Goal: Answer question/provide support: Share knowledge or assist other users

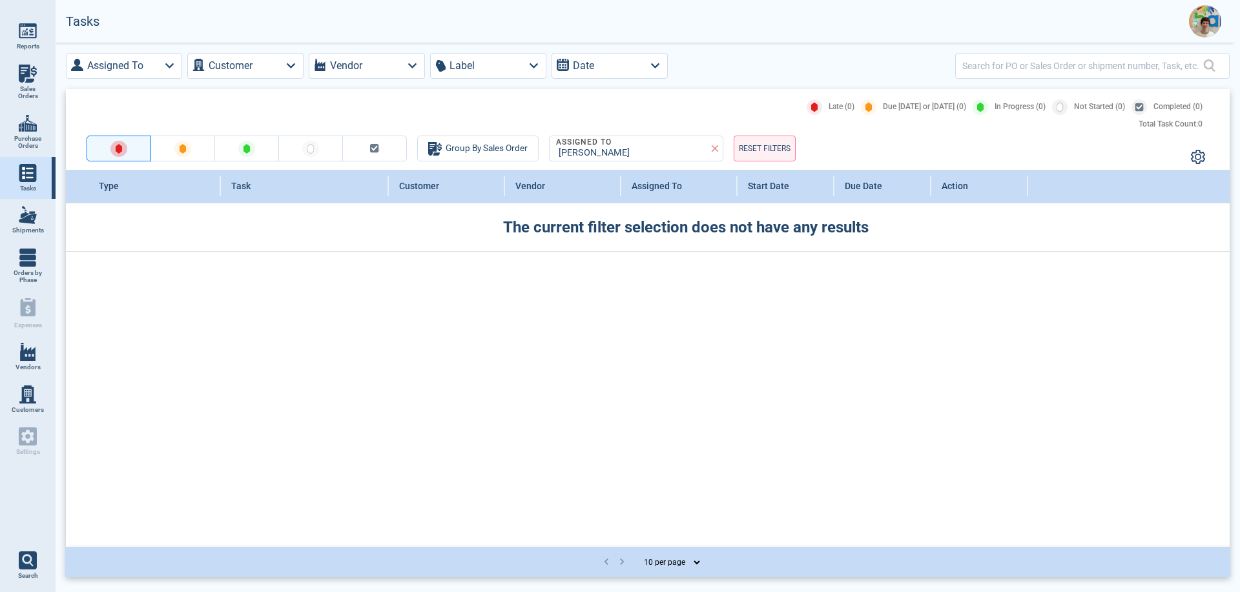
click at [14, 87] on span "Sales Orders" at bounding box center [27, 92] width 35 height 15
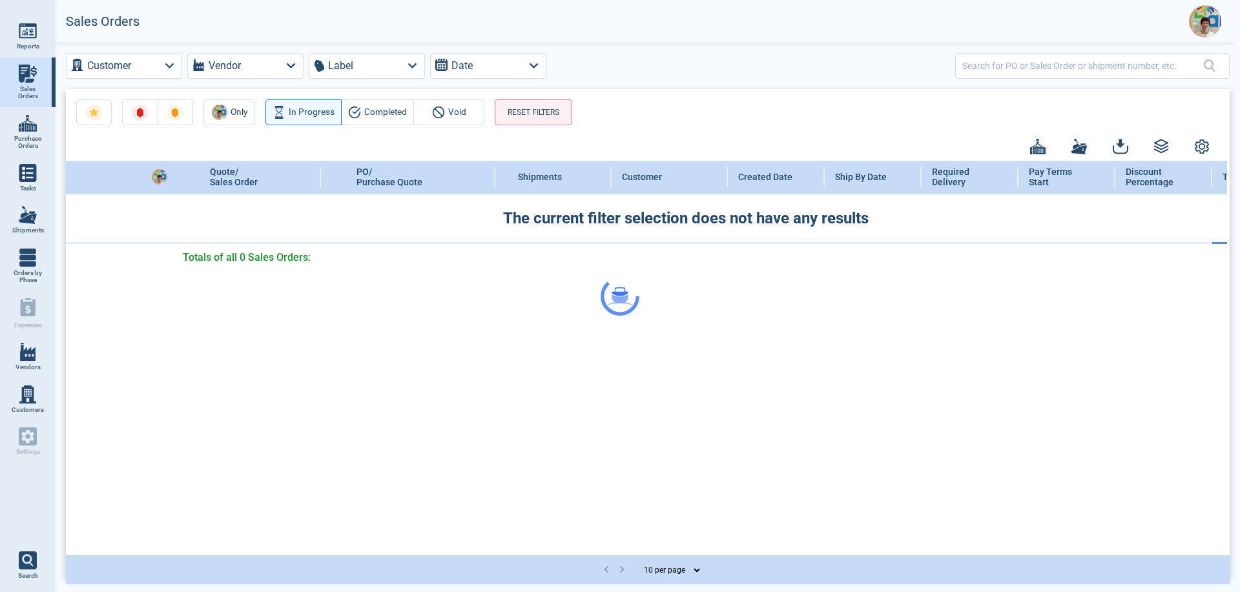
click at [983, 68] on div at bounding box center [620, 296] width 1240 height 592
click at [1004, 72] on div at bounding box center [620, 296] width 1240 height 592
click at [982, 76] on div at bounding box center [620, 296] width 1240 height 592
click at [987, 67] on div at bounding box center [620, 296] width 1240 height 592
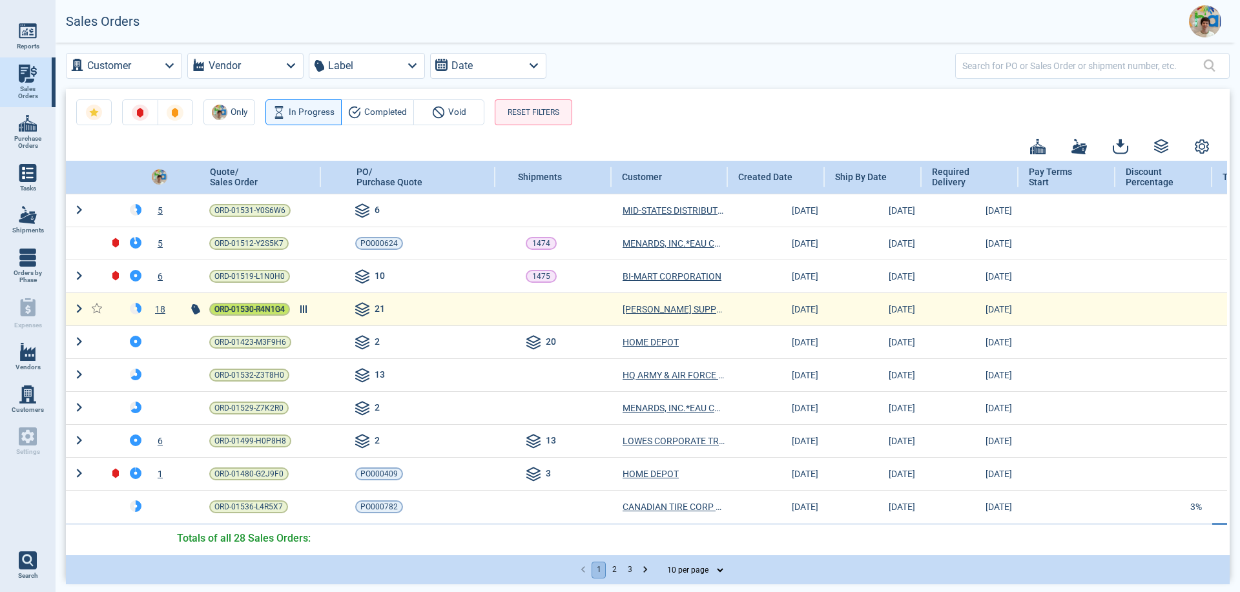
click at [233, 313] on span "ORD-01530-R4N1G4" at bounding box center [250, 309] width 70 height 13
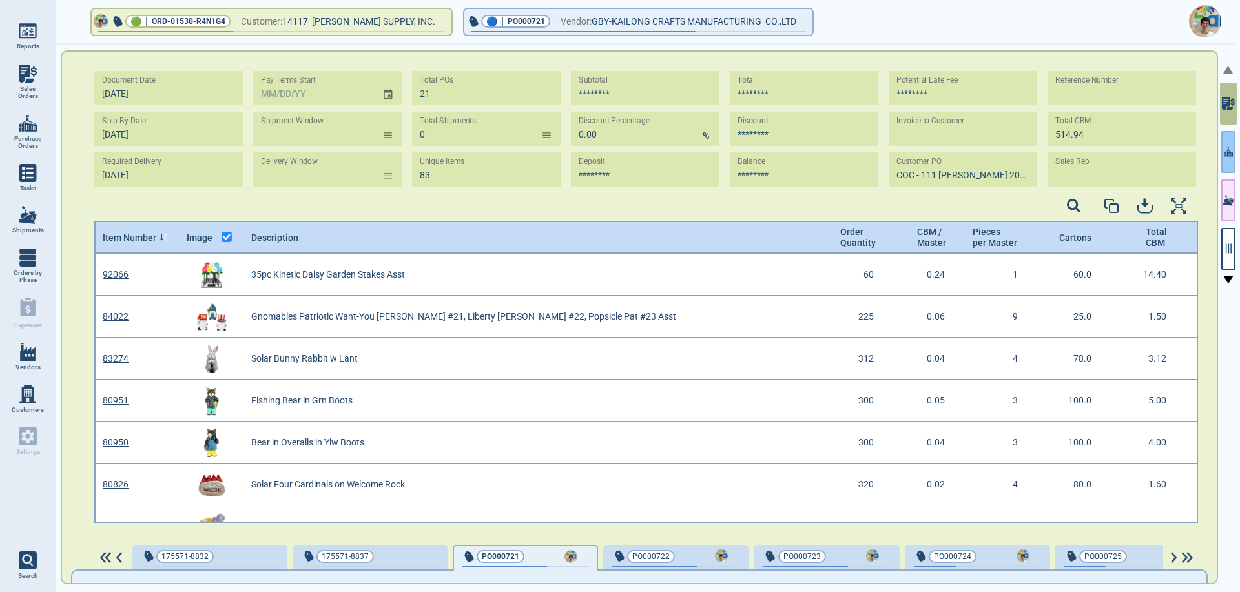
scroll to position [266, 1100]
click at [1231, 154] on icon "button" at bounding box center [1228, 152] width 9 height 14
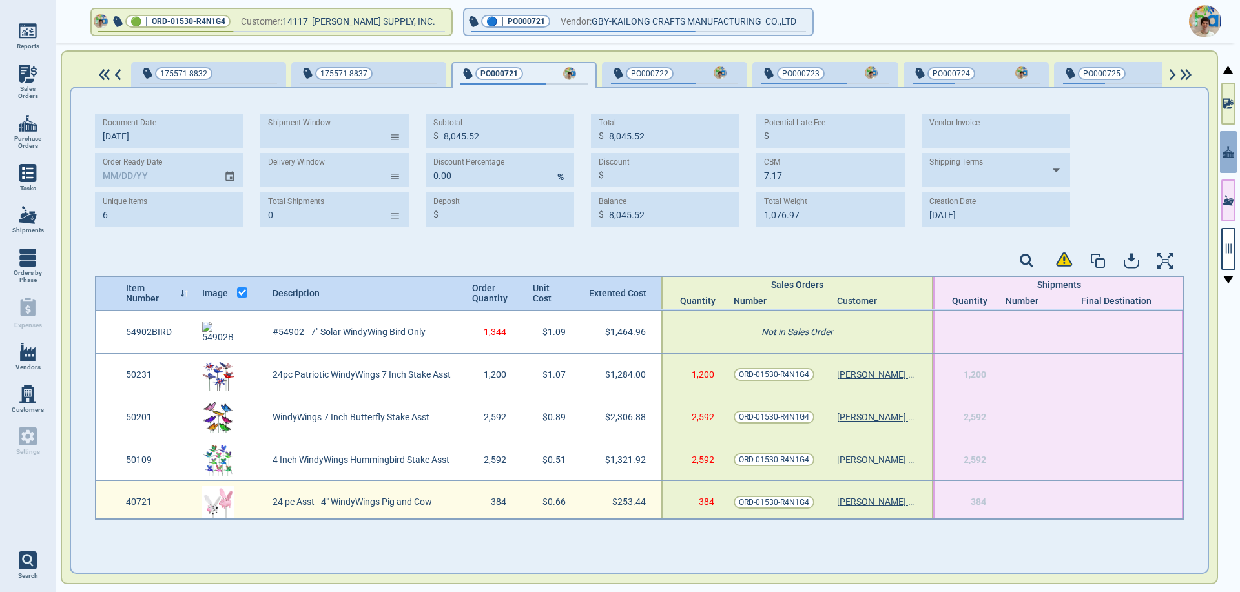
scroll to position [48, 0]
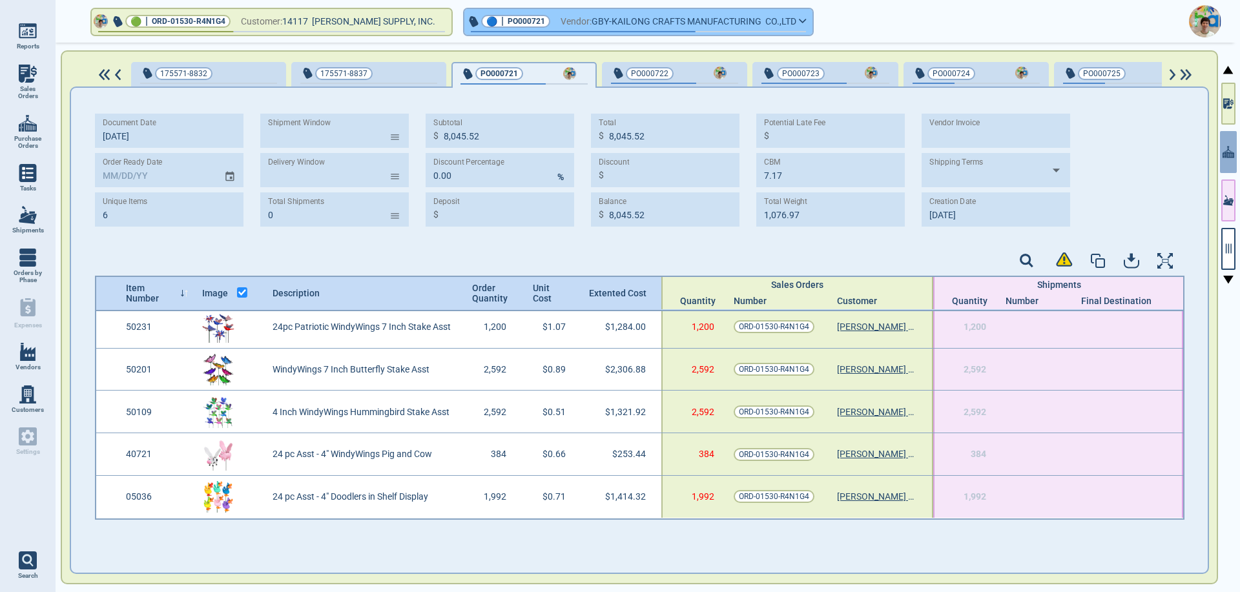
click at [799, 18] on icon "button" at bounding box center [803, 21] width 8 height 6
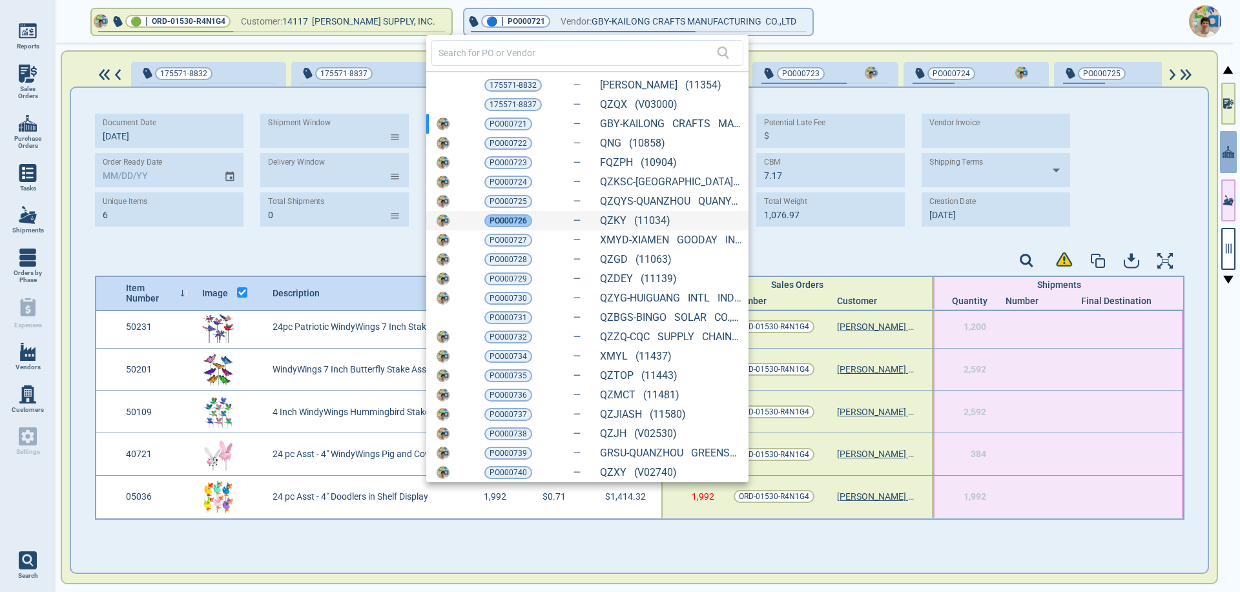
click at [519, 219] on span "PO000726" at bounding box center [508, 221] width 37 height 13
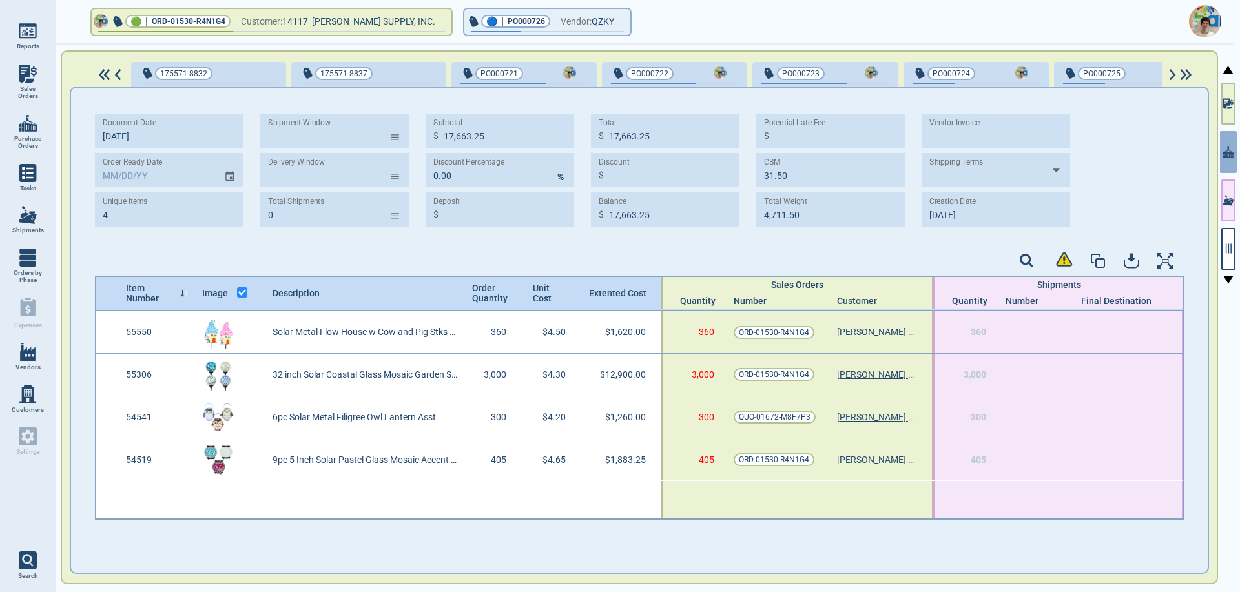
type input "4"
type input "17,663.25"
type input "31.50"
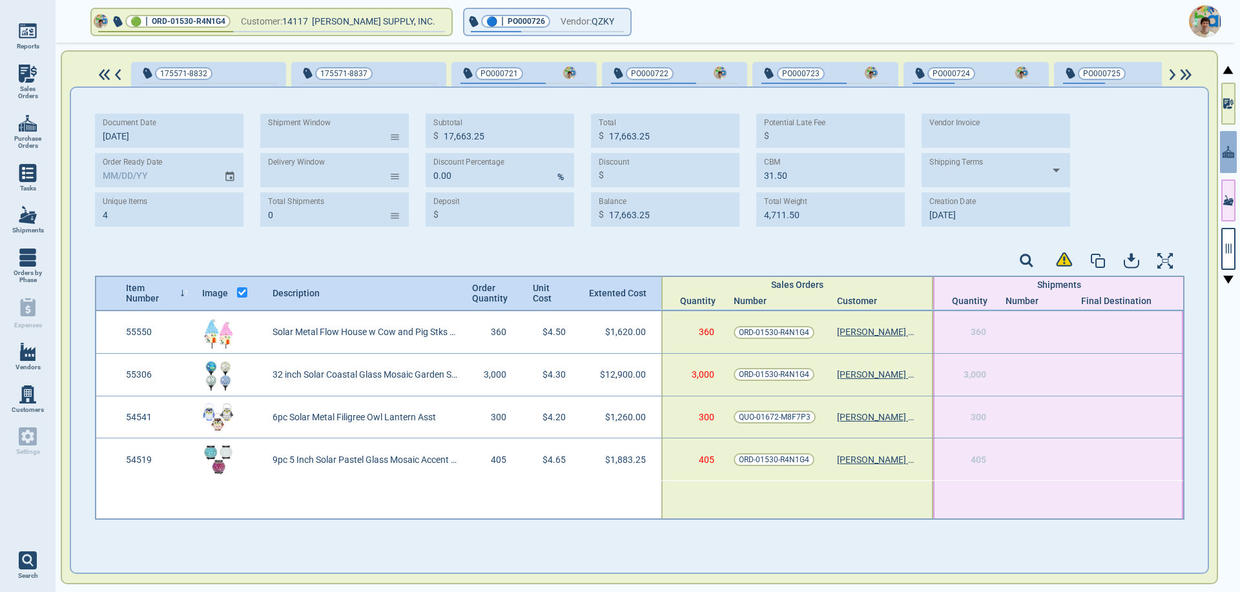
type input "4,711.50"
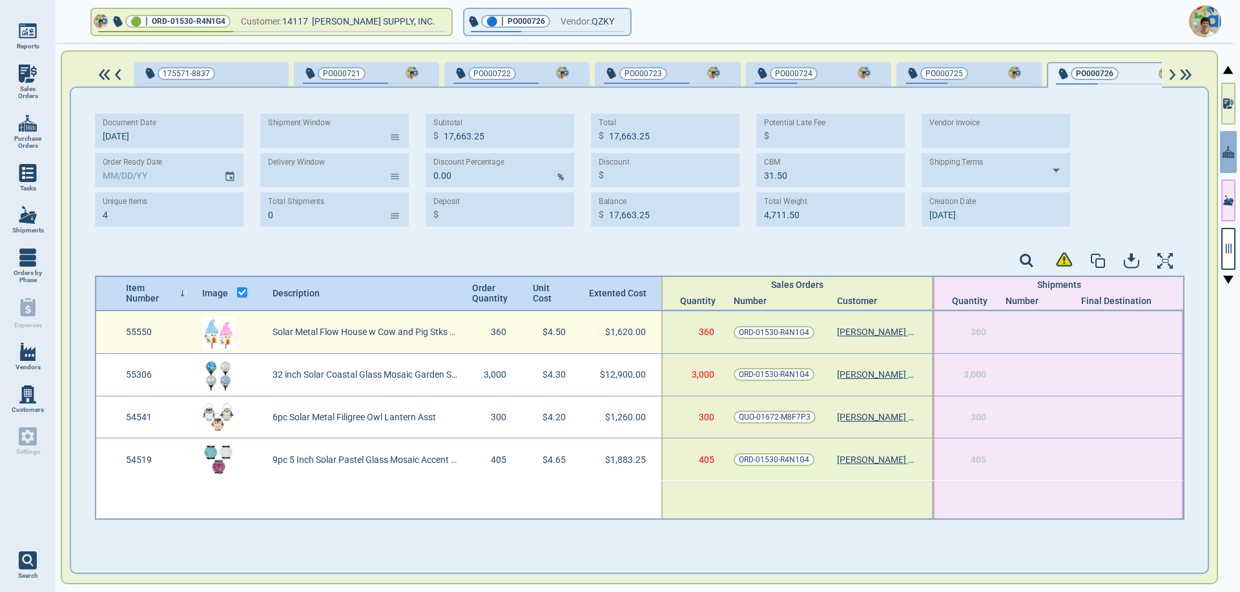
scroll to position [0, 179]
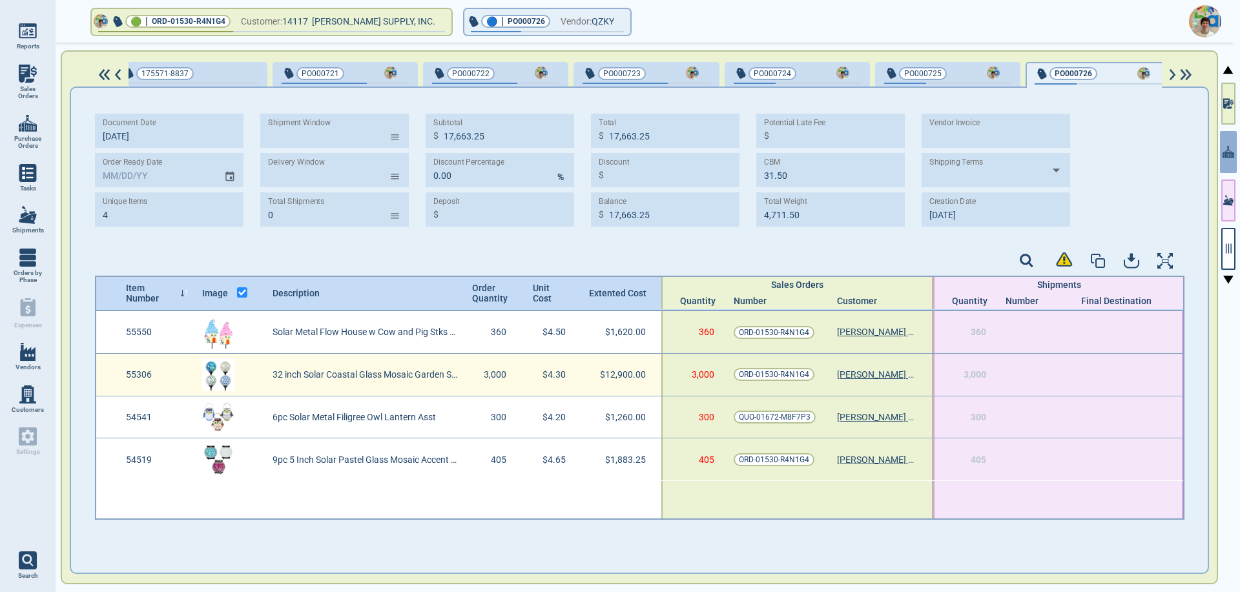
click at [186, 377] on div "55306" at bounding box center [157, 375] width 76 height 42
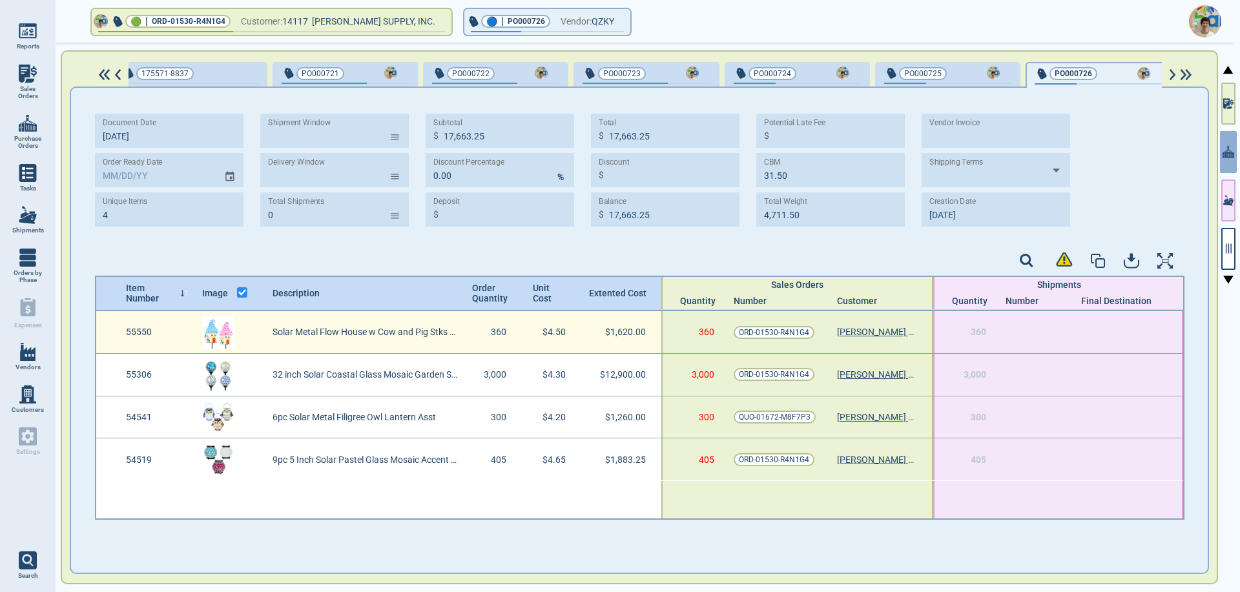
click at [218, 329] on div at bounding box center [230, 332] width 70 height 42
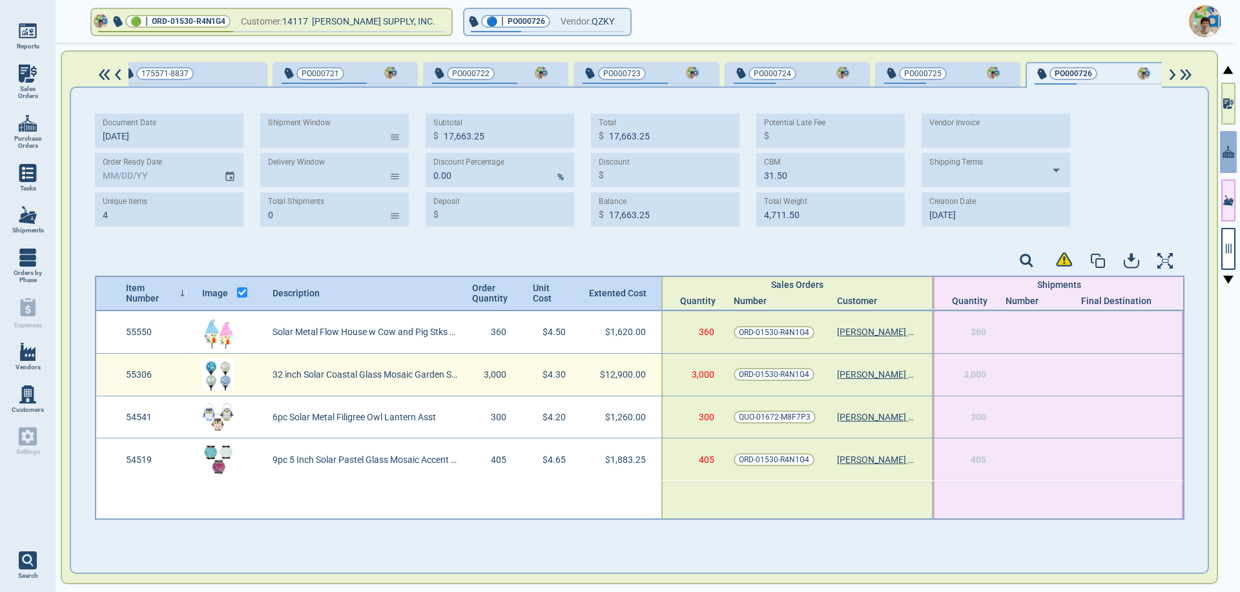
click at [215, 379] on div at bounding box center [230, 375] width 70 height 42
click at [224, 373] on img at bounding box center [218, 375] width 32 height 32
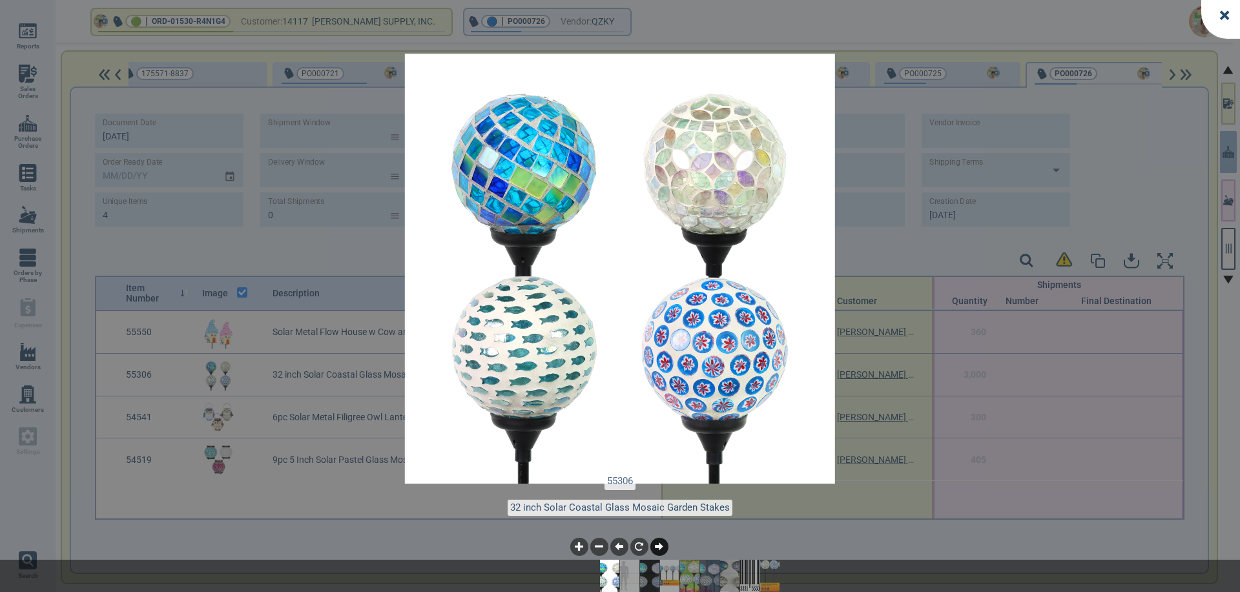
click at [658, 549] on icon at bounding box center [659, 547] width 8 height 8
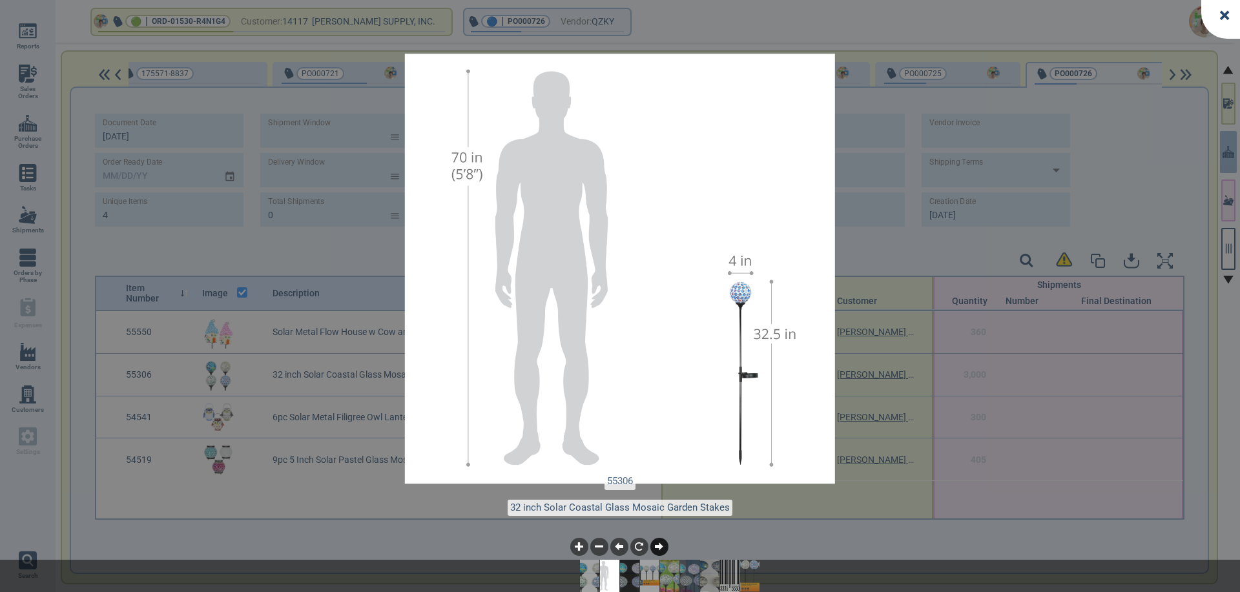
click at [658, 549] on icon at bounding box center [659, 547] width 8 height 8
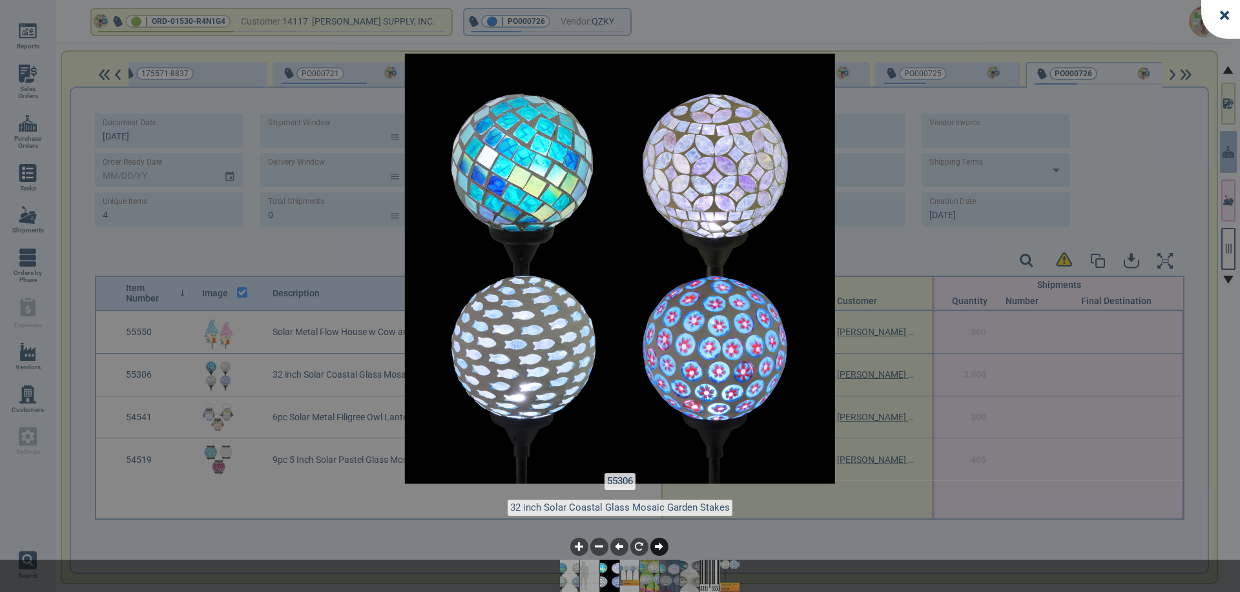
click at [658, 549] on icon at bounding box center [659, 547] width 8 height 8
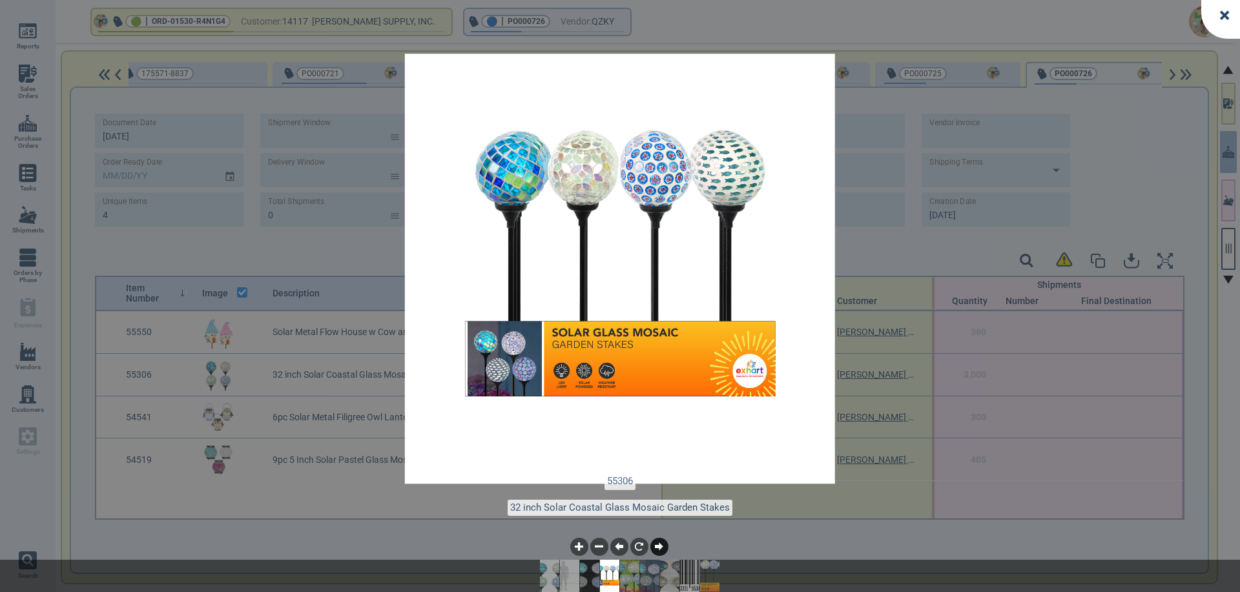
click at [658, 549] on icon at bounding box center [659, 547] width 8 height 8
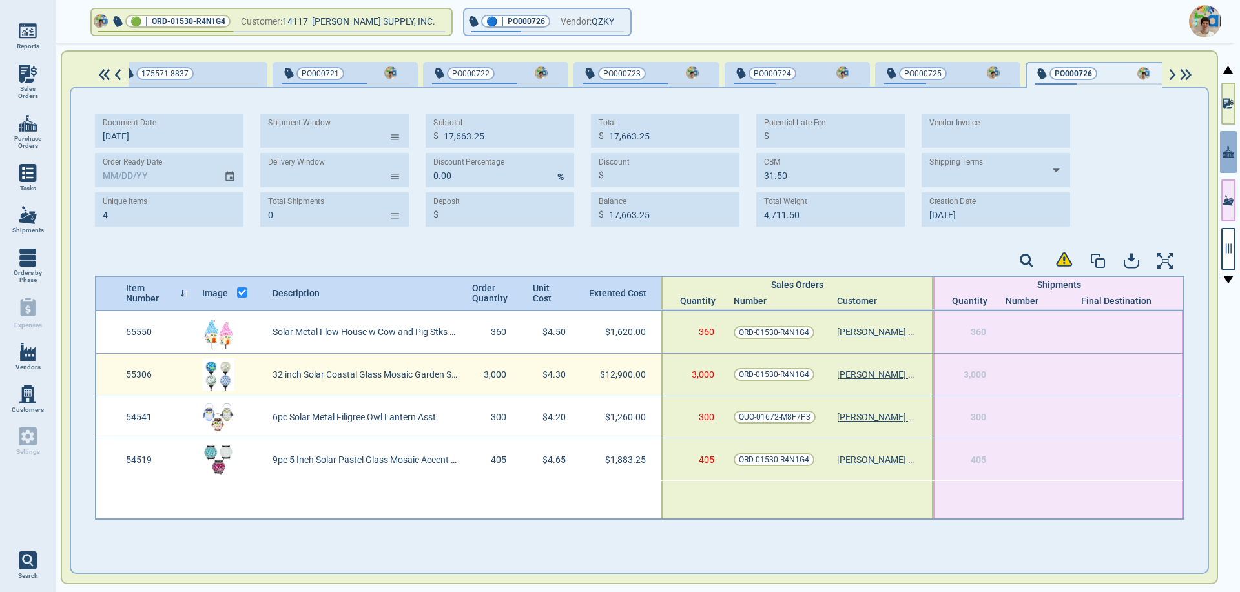
drag, startPoint x: 676, startPoint y: 275, endPoint x: 217, endPoint y: 383, distance: 471.2
click at [217, 383] on img at bounding box center [218, 375] width 32 height 32
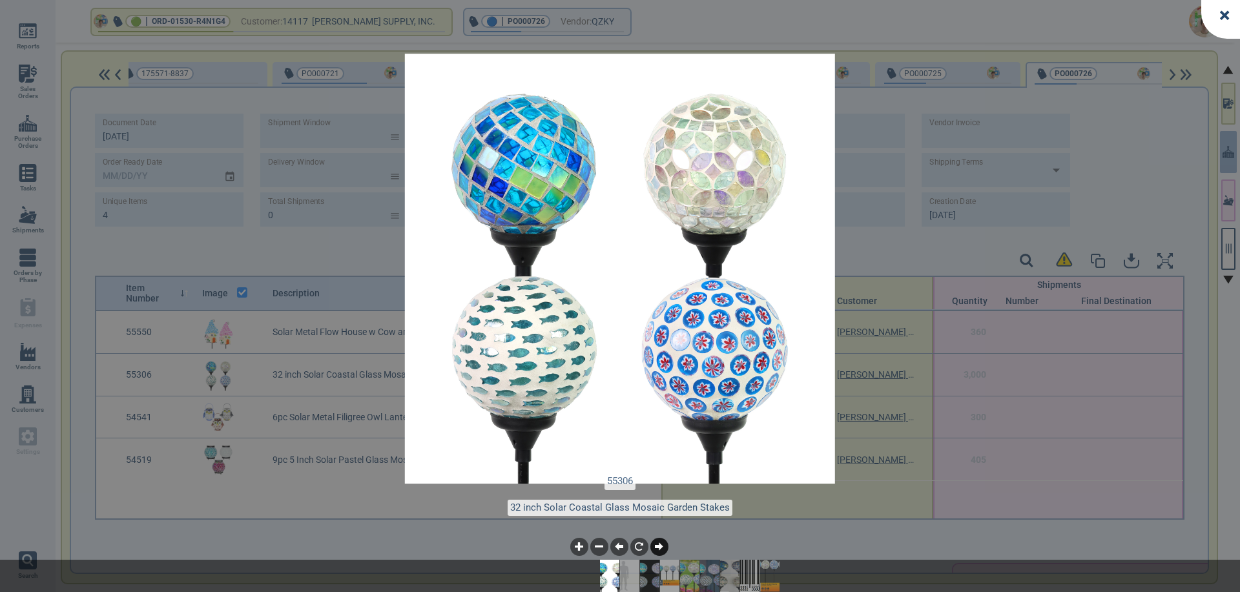
click at [660, 549] on icon at bounding box center [659, 547] width 8 height 8
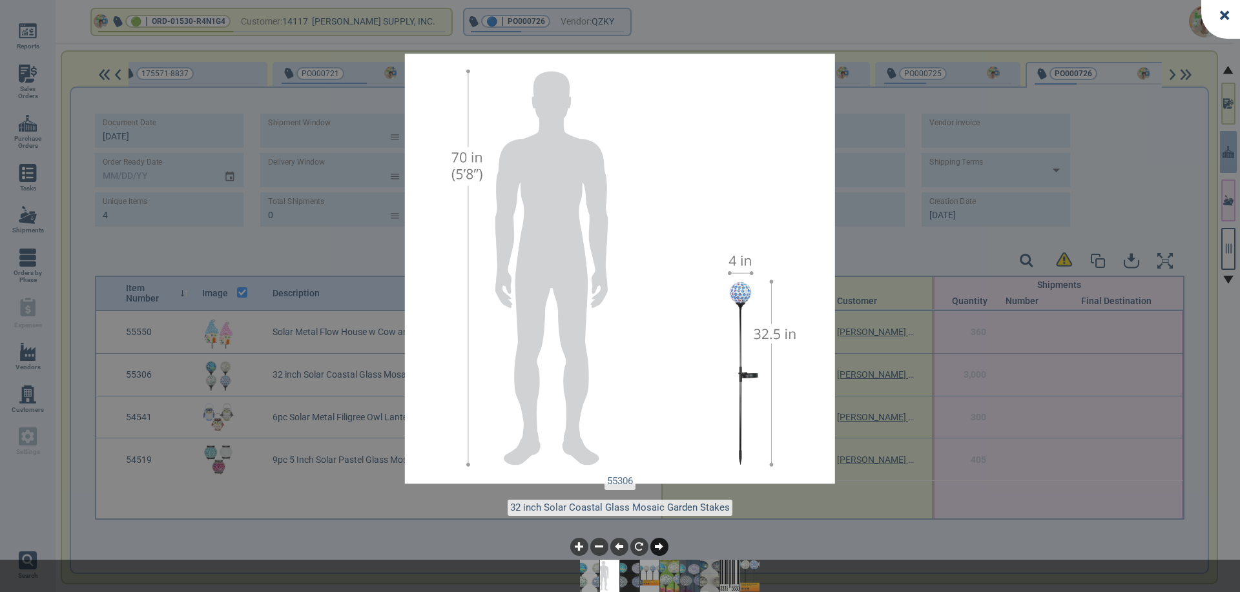
click at [660, 549] on icon at bounding box center [659, 547] width 8 height 8
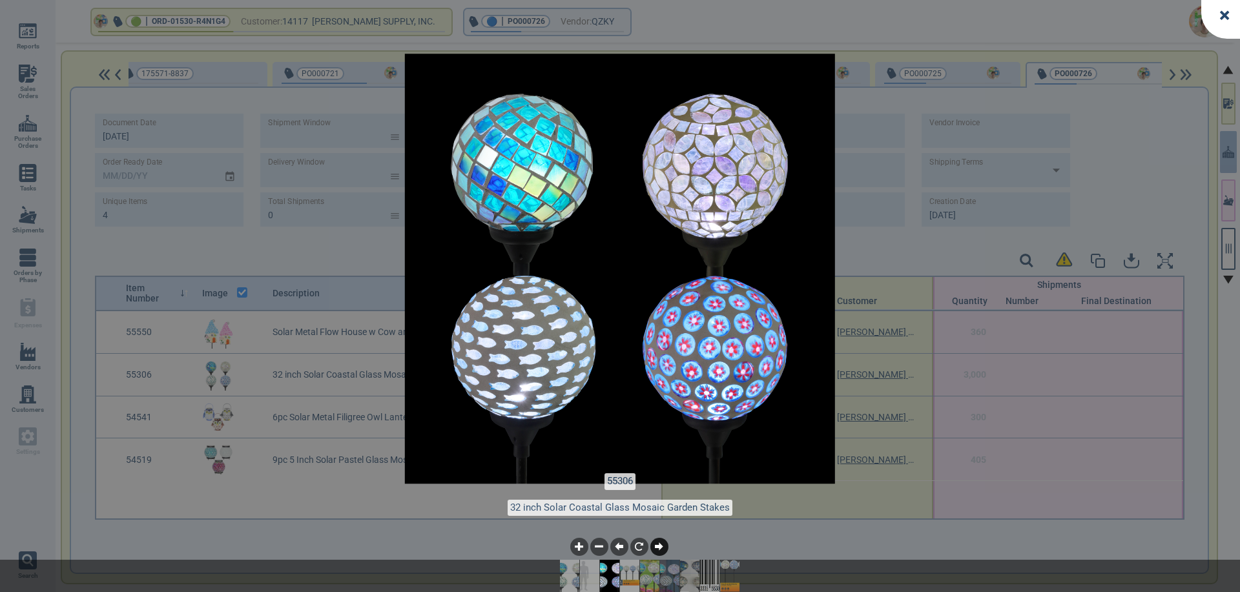
click at [660, 549] on icon at bounding box center [659, 547] width 8 height 8
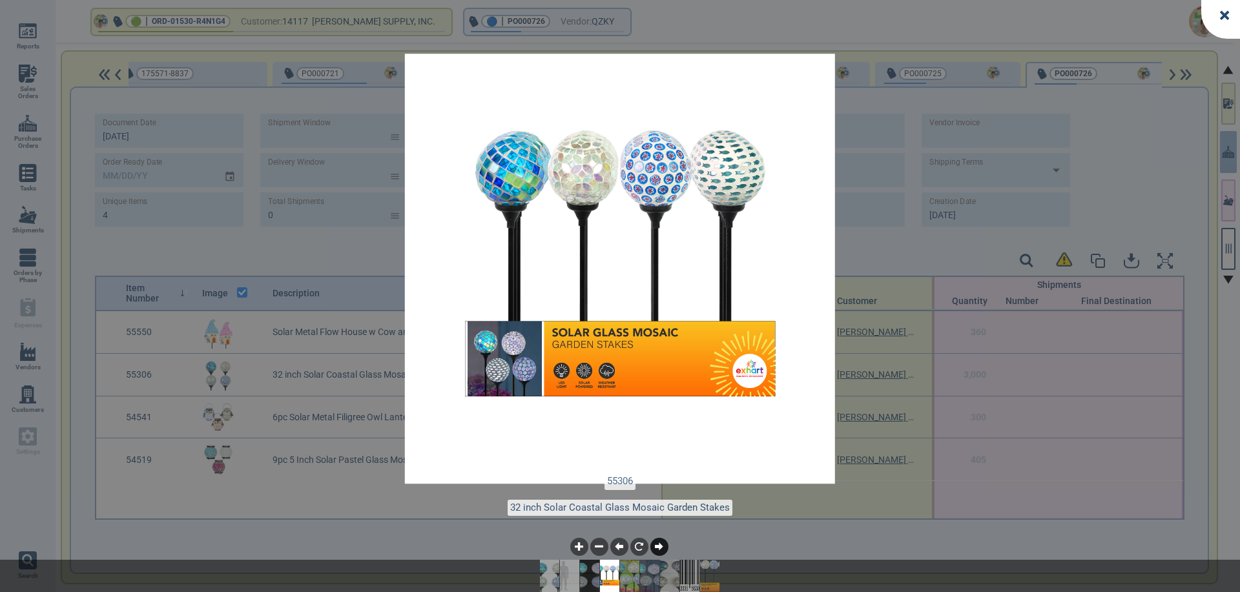
click at [660, 549] on icon at bounding box center [659, 547] width 8 height 8
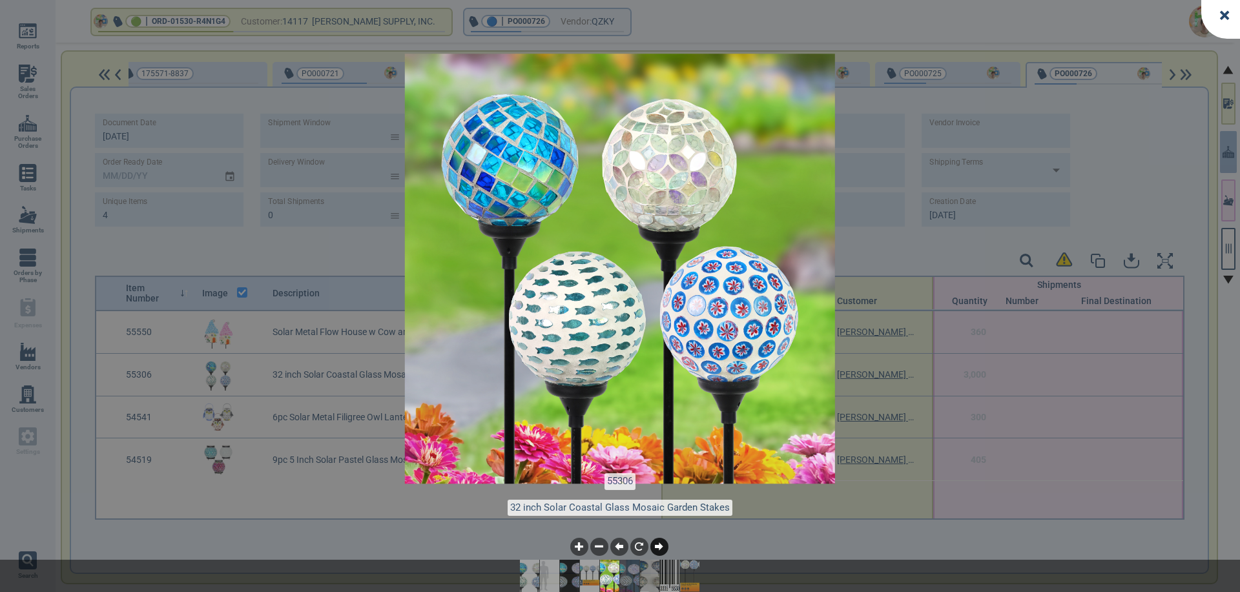
click at [657, 545] on icon at bounding box center [659, 547] width 8 height 8
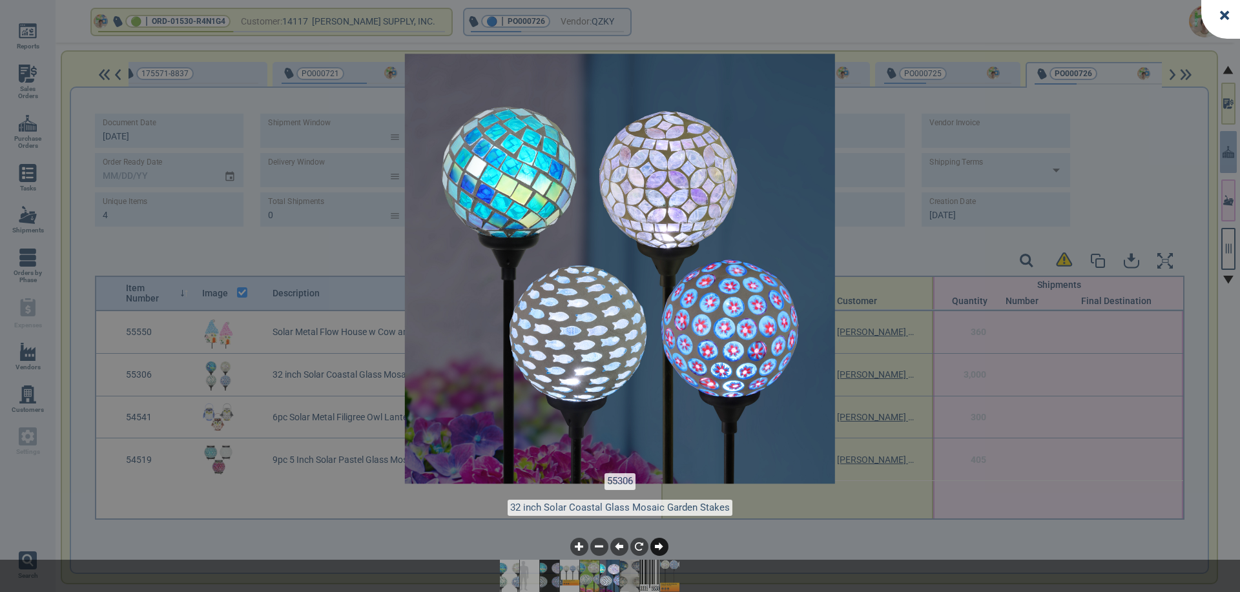
click at [657, 545] on icon at bounding box center [659, 547] width 8 height 8
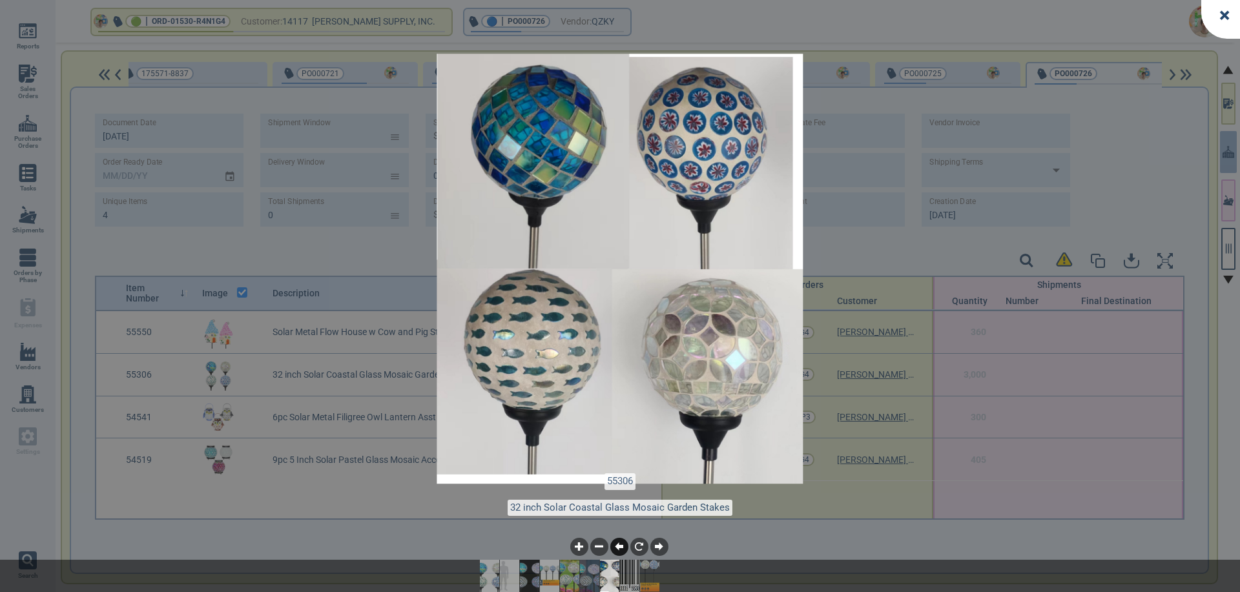
click at [622, 549] on icon at bounding box center [619, 547] width 8 height 8
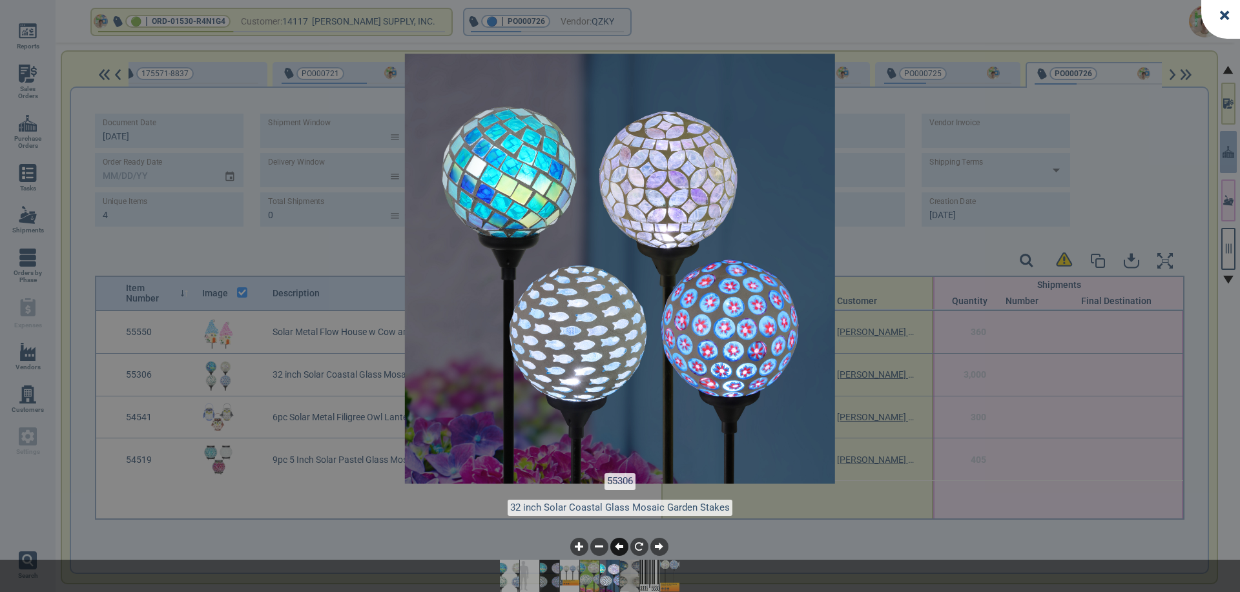
click at [622, 549] on icon at bounding box center [619, 547] width 8 height 8
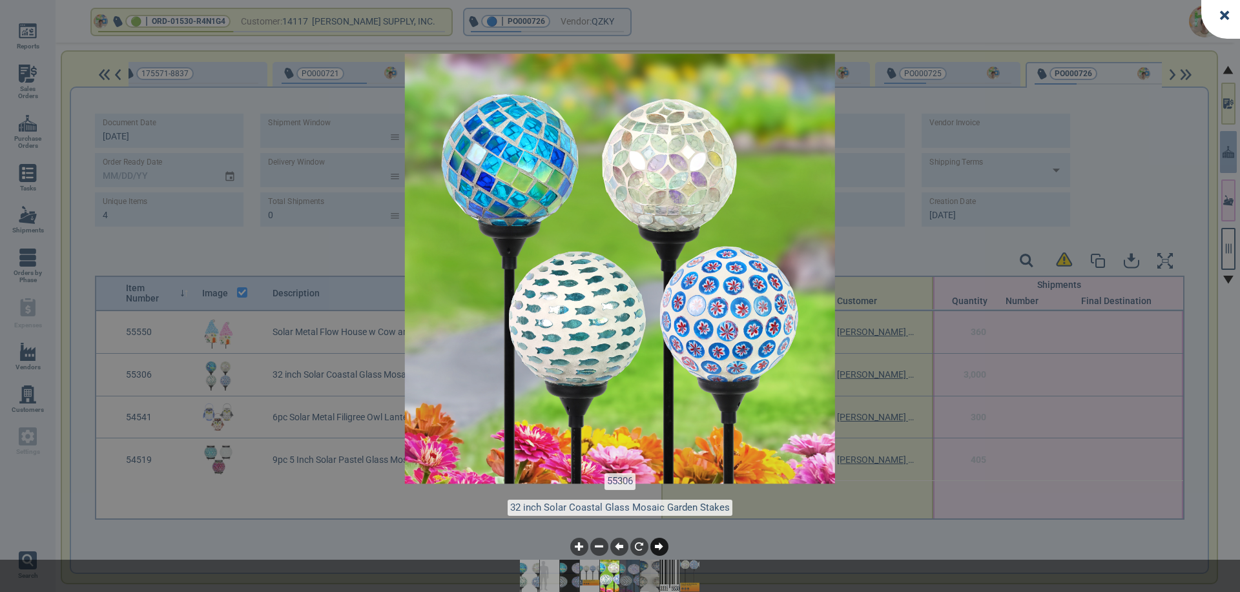
click at [661, 548] on icon at bounding box center [659, 547] width 8 height 8
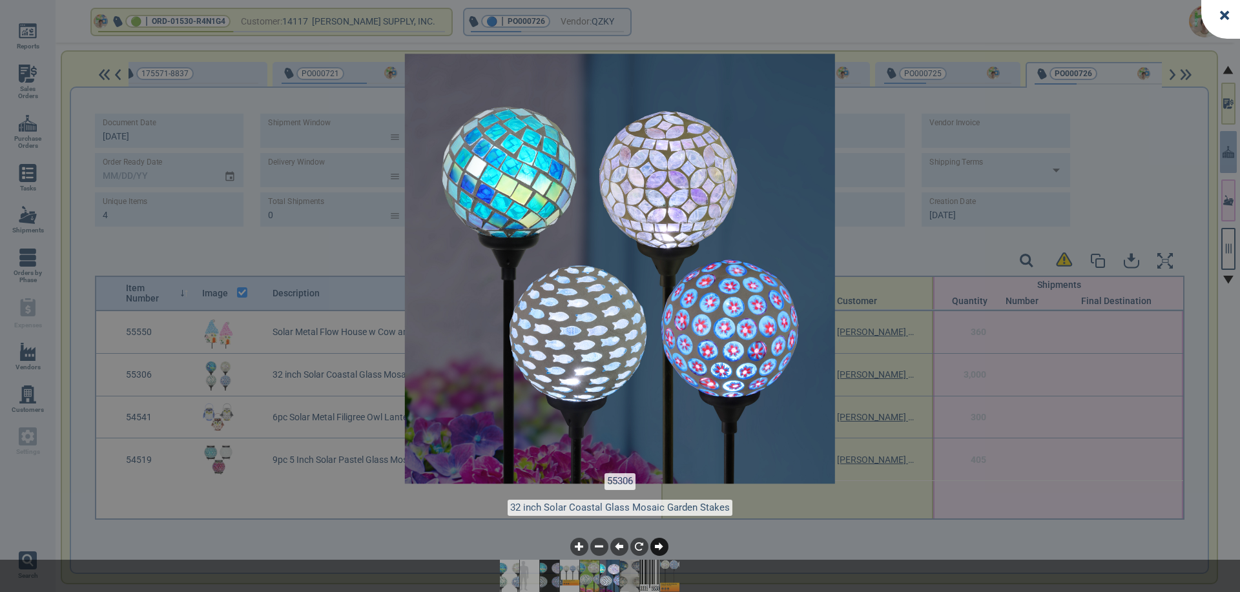
click at [661, 548] on icon at bounding box center [659, 547] width 8 height 8
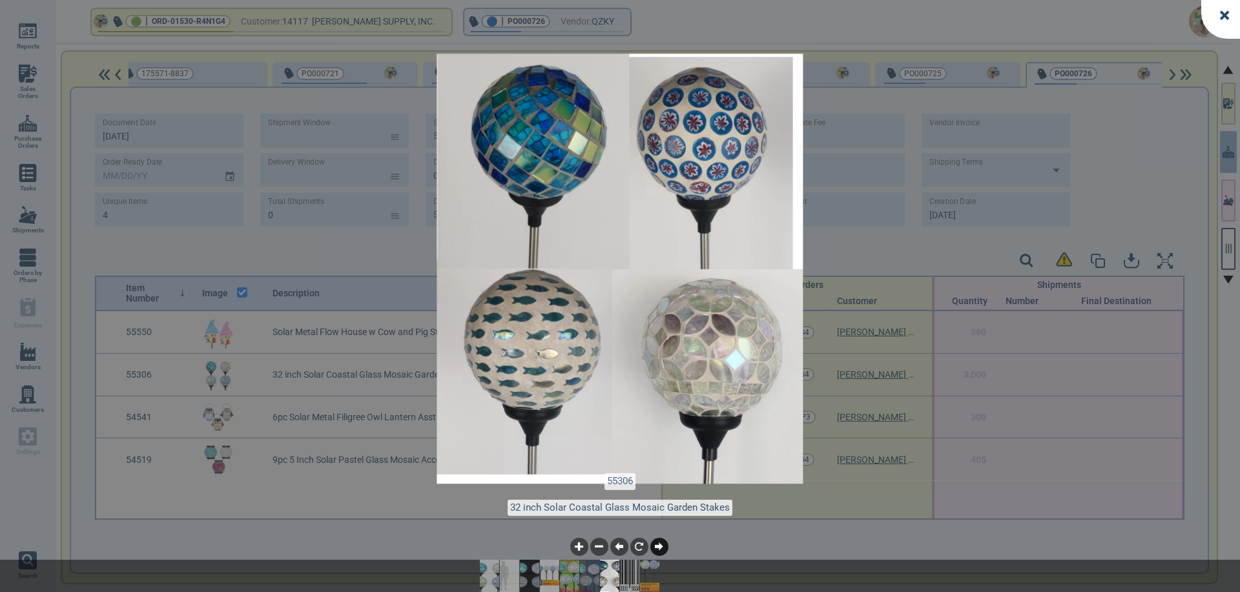
click at [661, 548] on icon at bounding box center [659, 547] width 8 height 8
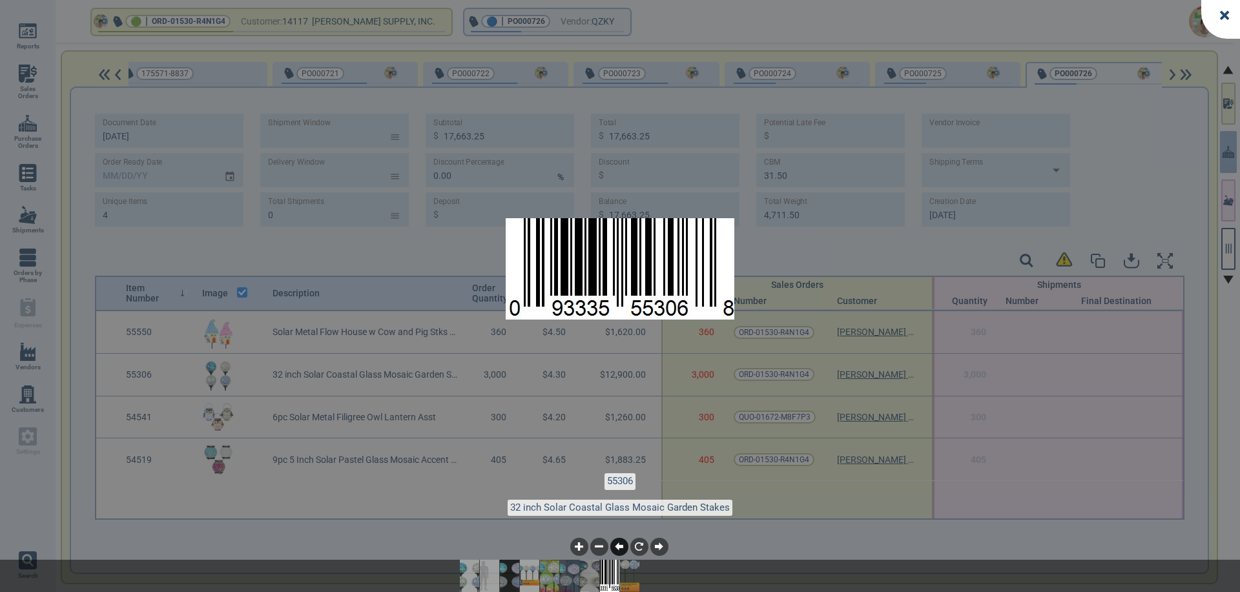
click at [618, 547] on icon at bounding box center [619, 547] width 8 height 8
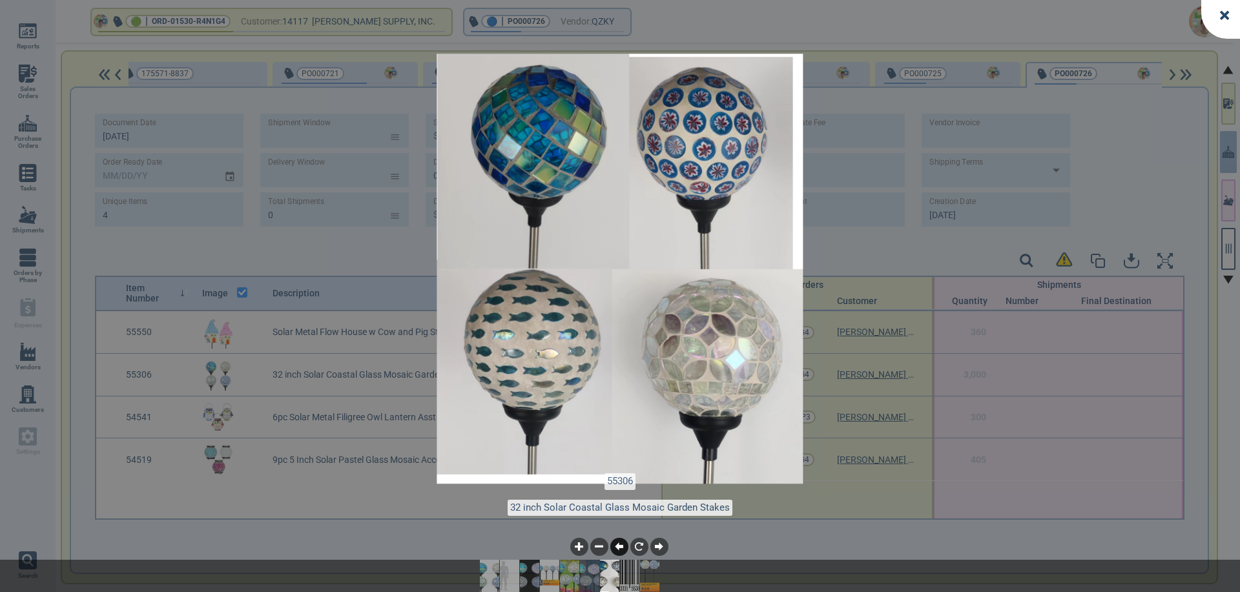
click at [618, 548] on icon at bounding box center [619, 547] width 8 height 8
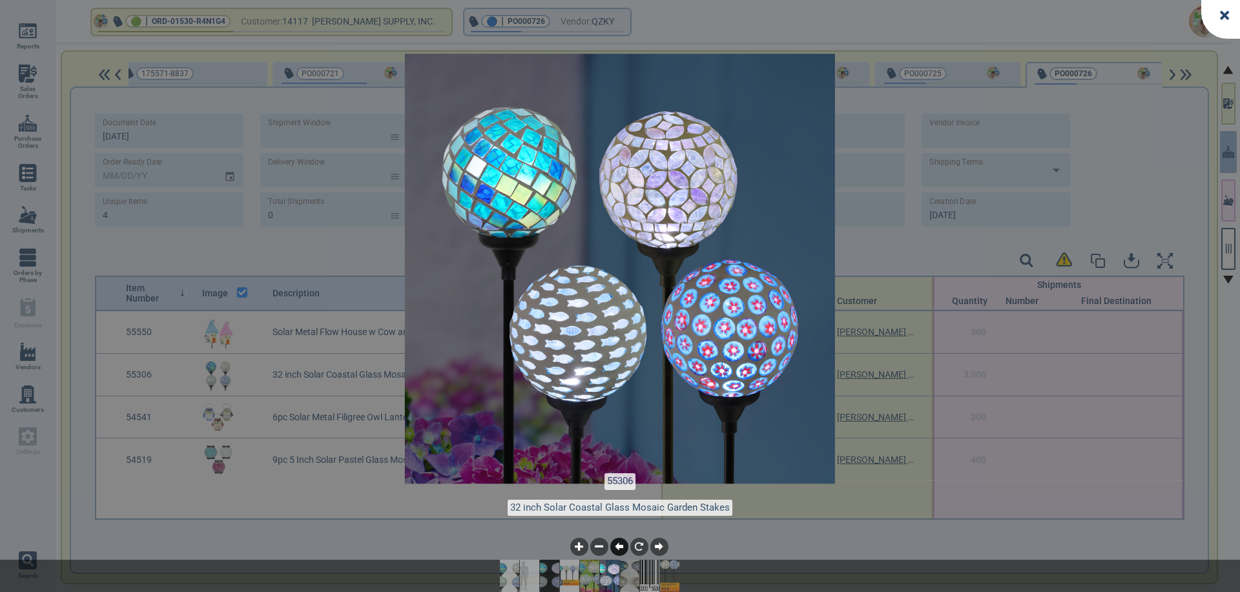
click at [618, 548] on icon at bounding box center [619, 547] width 8 height 8
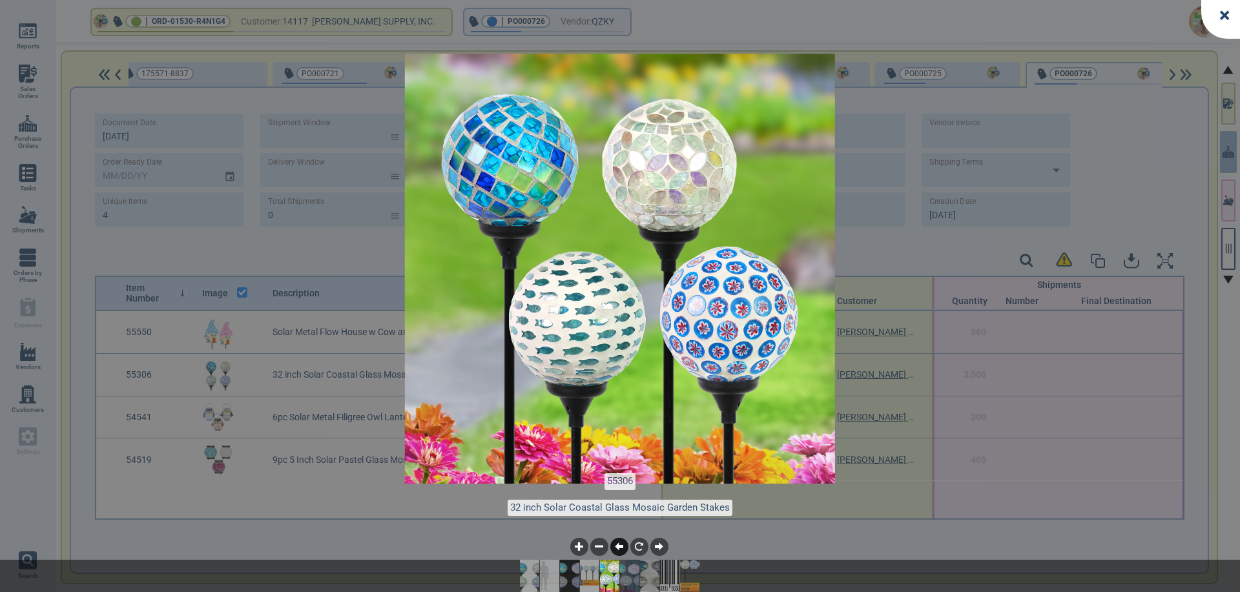
click at [618, 548] on icon at bounding box center [619, 547] width 8 height 8
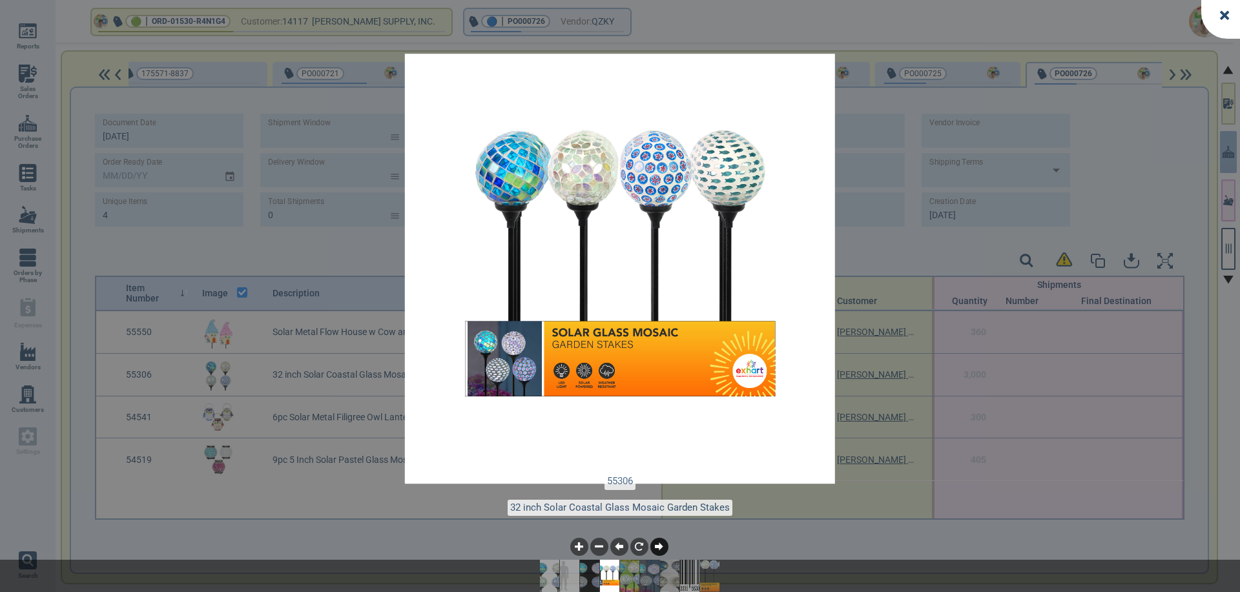
click at [658, 547] on icon at bounding box center [659, 547] width 8 height 8
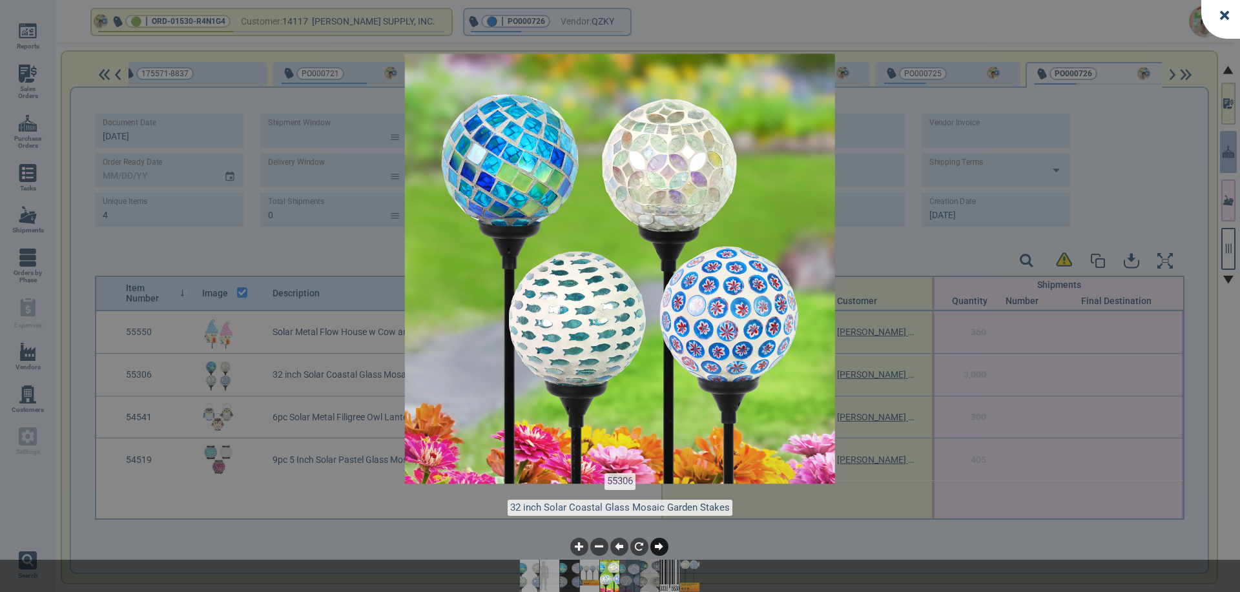
click at [658, 547] on icon at bounding box center [659, 547] width 8 height 8
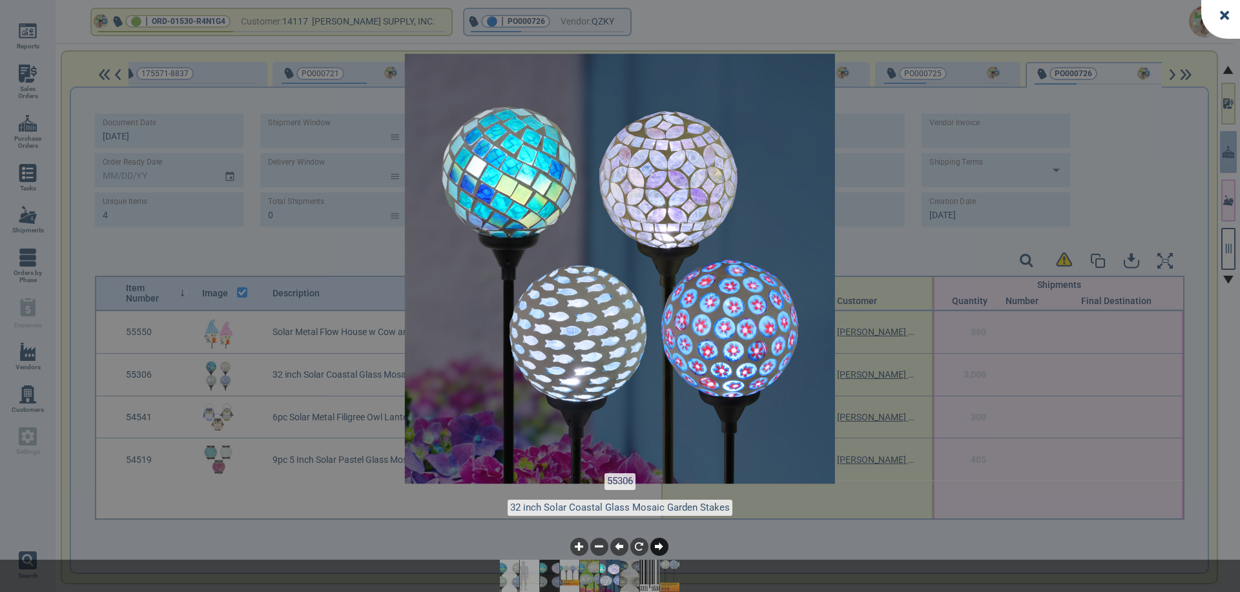
click at [658, 547] on icon at bounding box center [659, 547] width 8 height 8
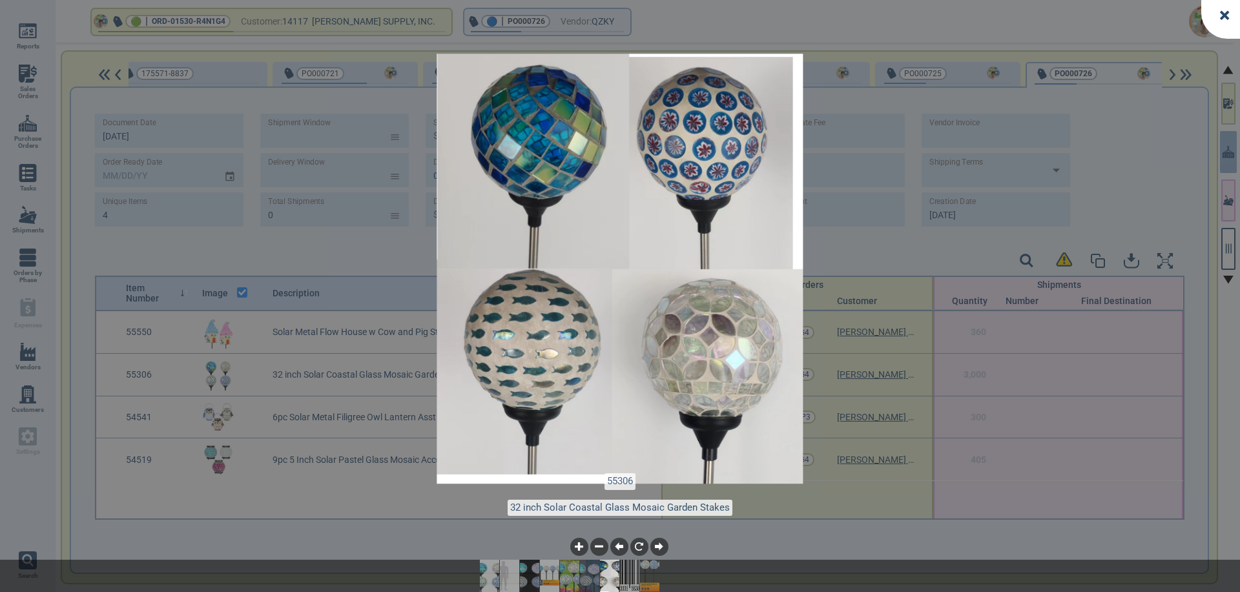
click at [1220, 10] on div at bounding box center [1221, 19] width 39 height 39
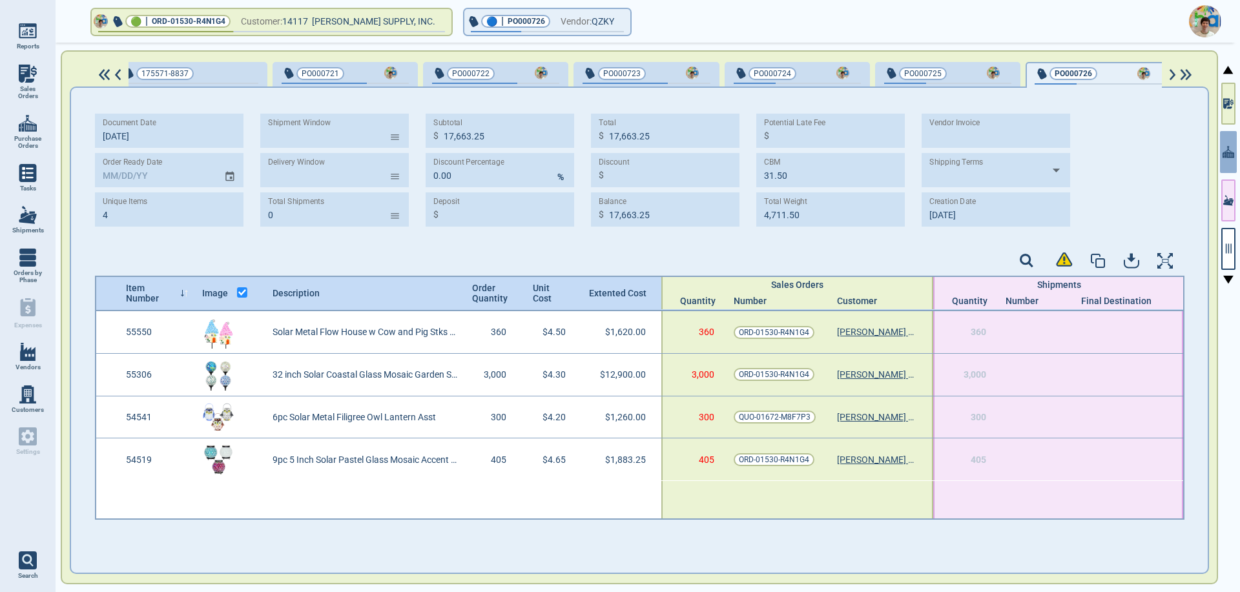
click at [24, 89] on span "Sales Orders" at bounding box center [27, 92] width 35 height 15
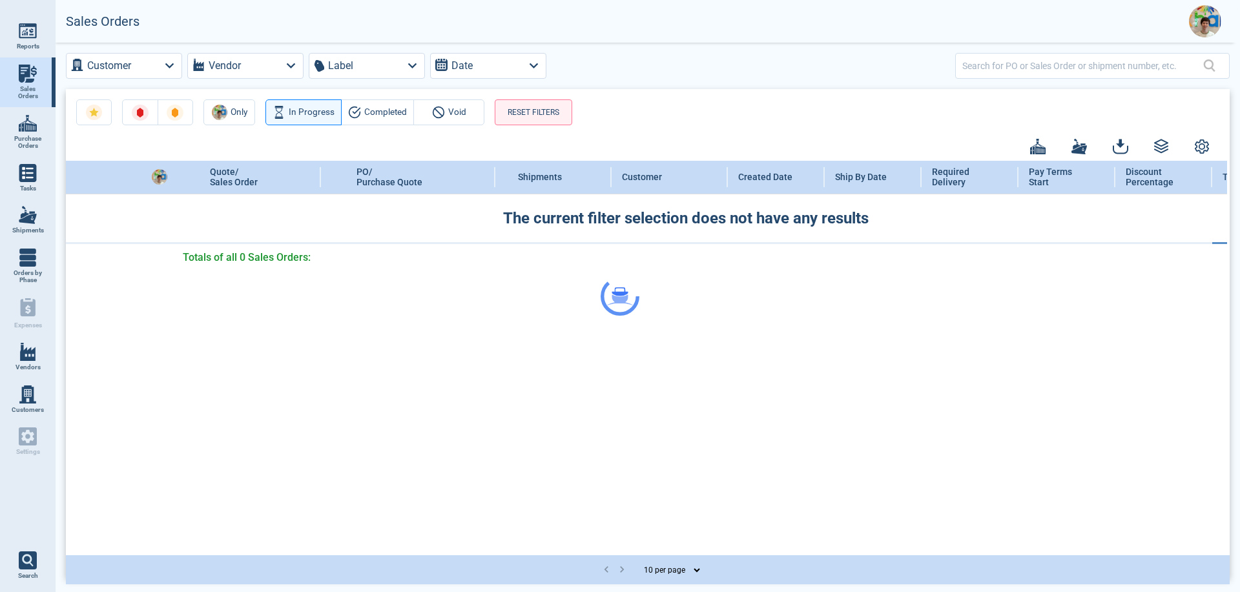
click at [985, 67] on div at bounding box center [620, 296] width 1240 height 592
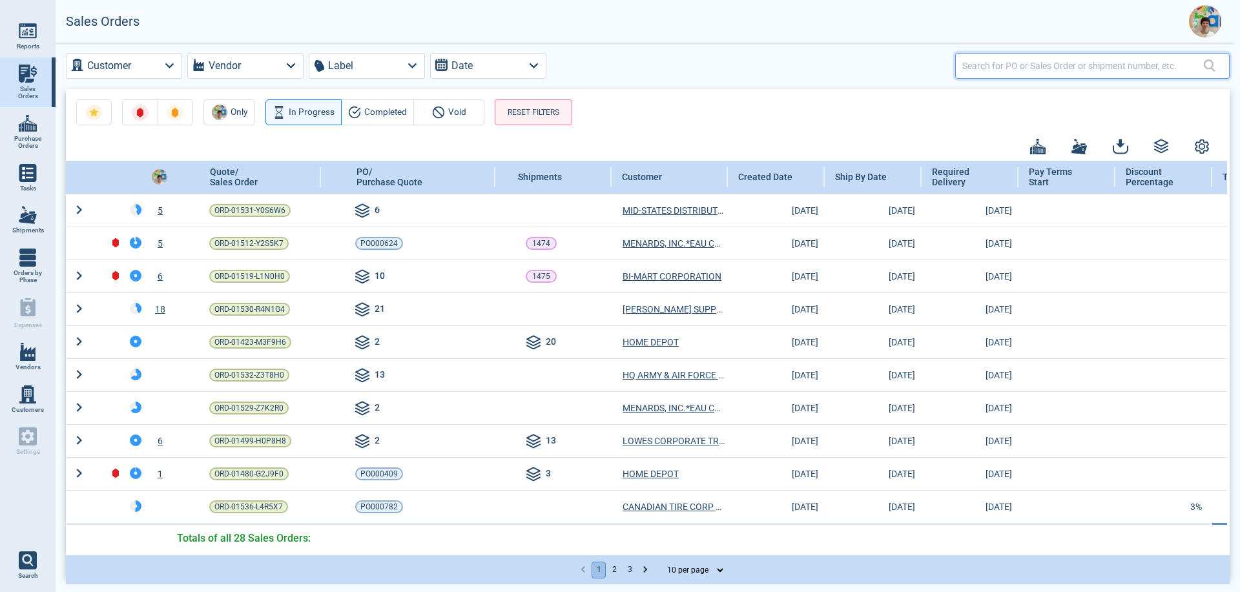
click at [1024, 70] on input "text" at bounding box center [1083, 65] width 241 height 19
type input "115"
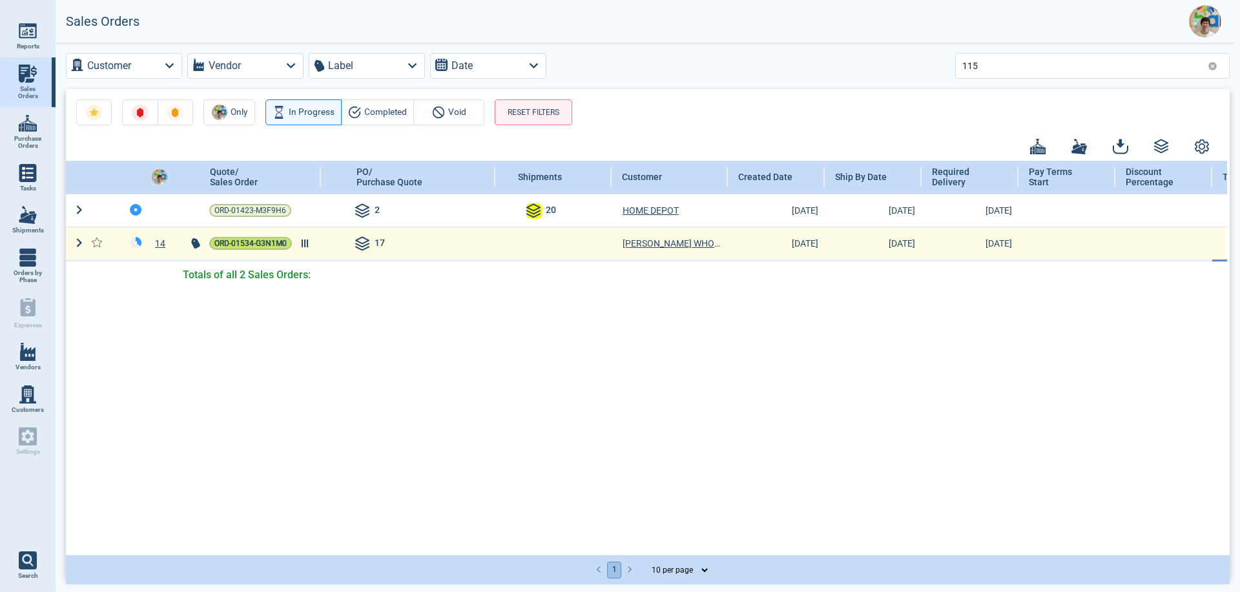
click at [256, 246] on span "ORD-01534-G3N1M0" at bounding box center [251, 243] width 72 height 13
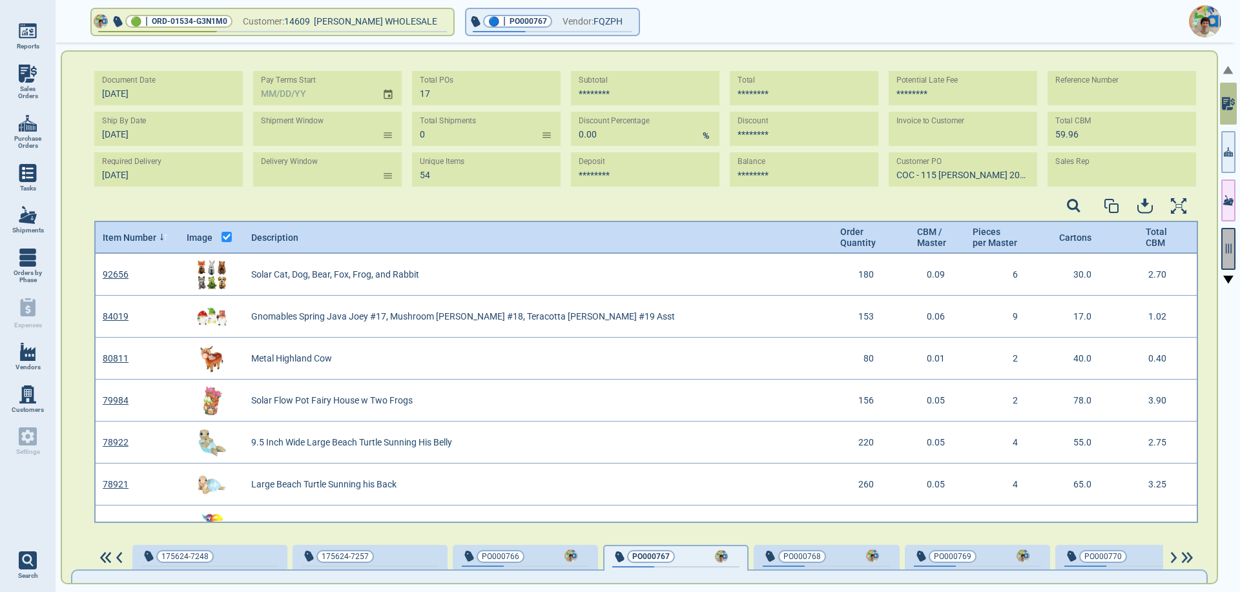
scroll to position [5, 5]
click at [1227, 261] on button "button" at bounding box center [1229, 249] width 14 height 42
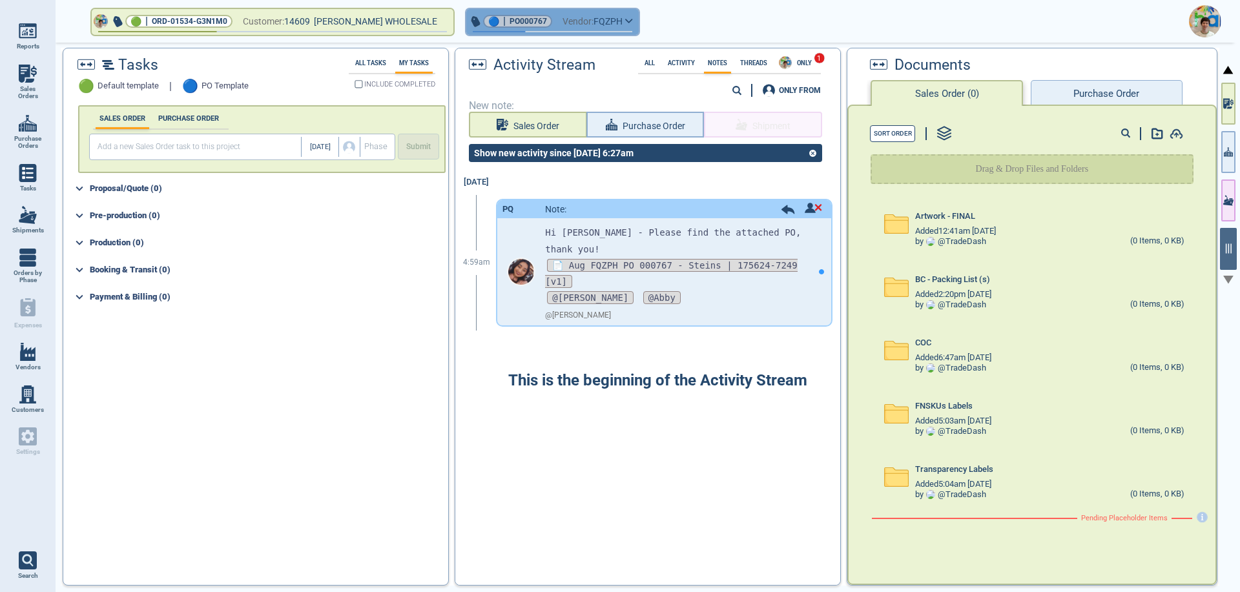
click at [627, 26] on button "🔵 | PO000767 Vendor: FQZPH" at bounding box center [552, 22] width 173 height 26
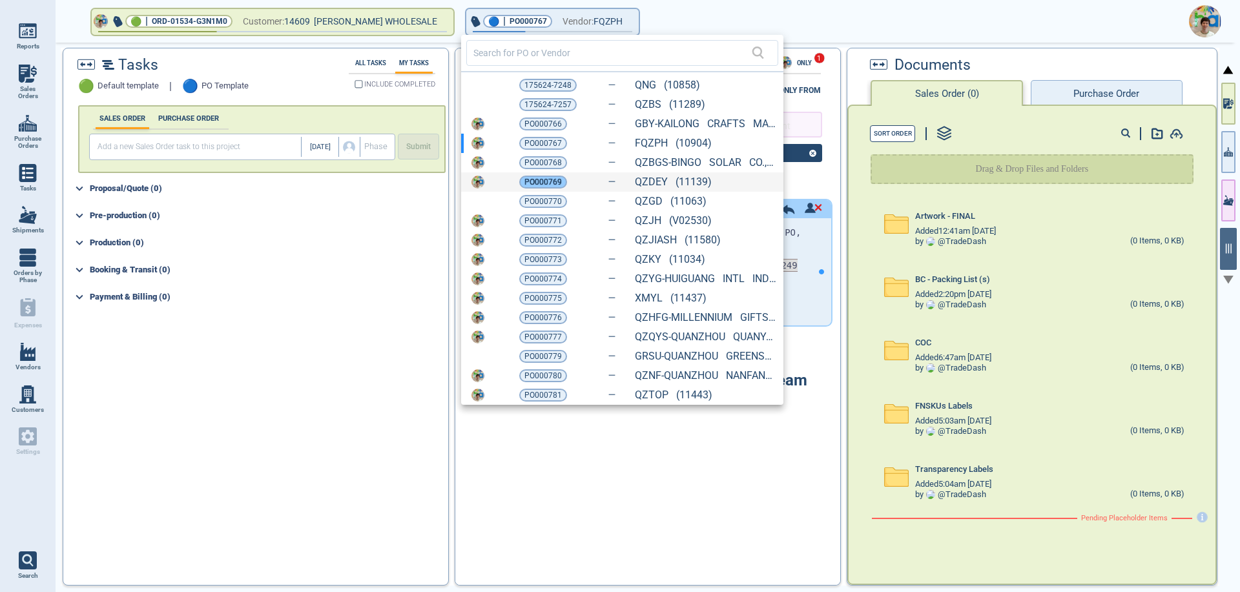
click at [545, 178] on span "PO000769" at bounding box center [543, 182] width 37 height 13
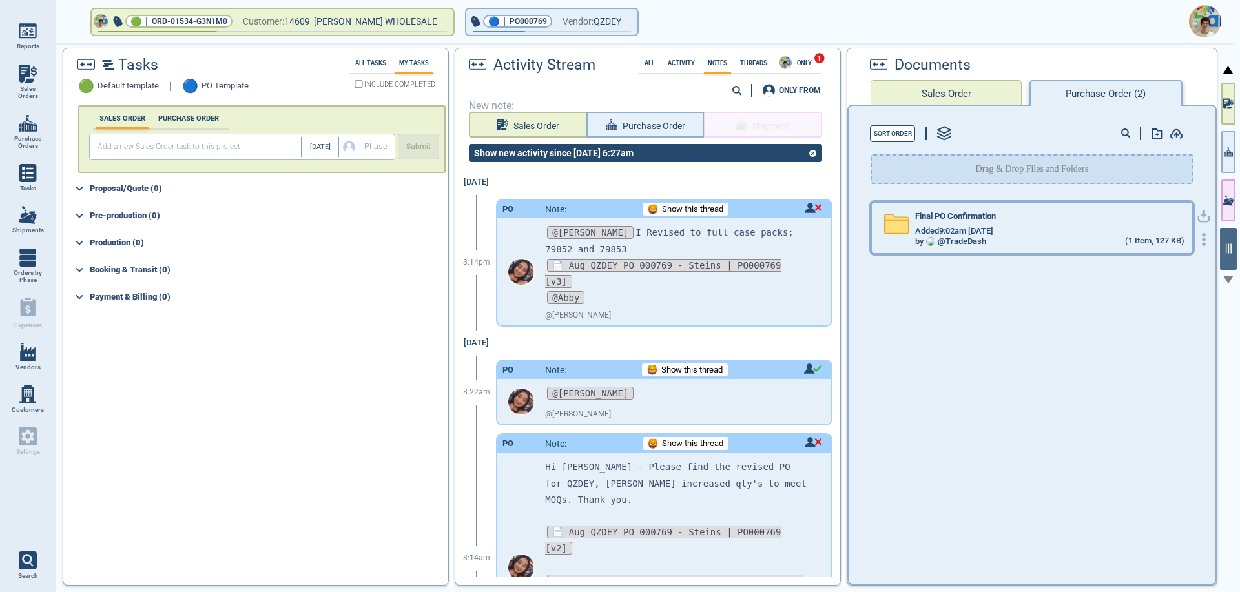
click at [1032, 235] on div "Added 9:02am [DATE]" at bounding box center [1050, 231] width 269 height 10
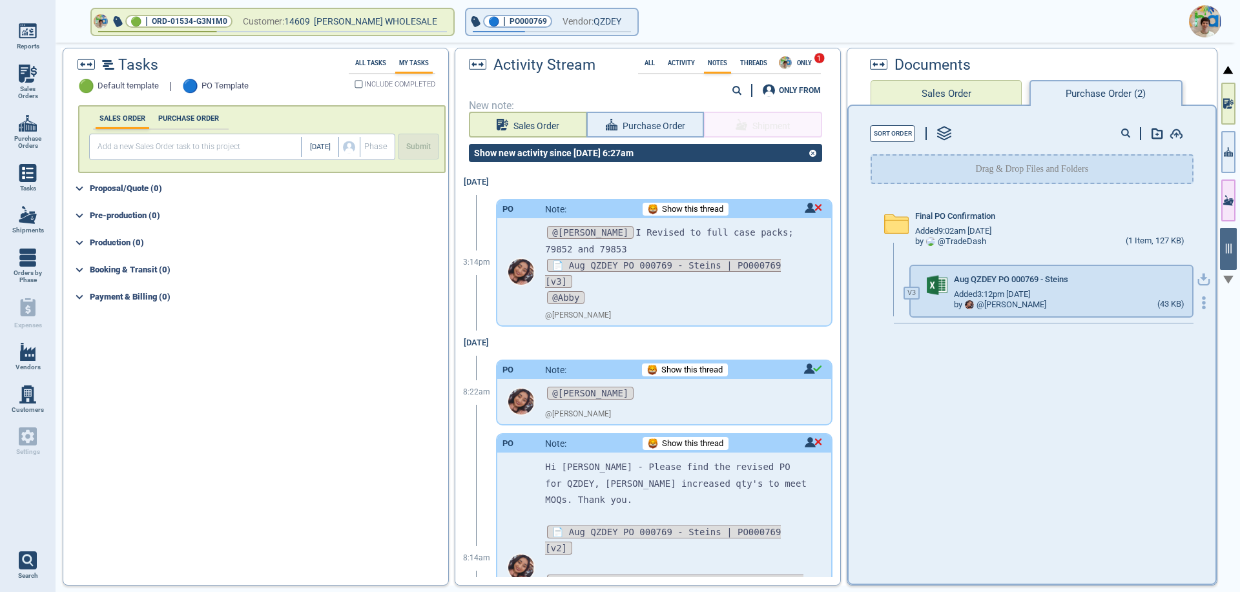
click at [1202, 302] on 43 "button" at bounding box center [1203, 303] width 3 height 3
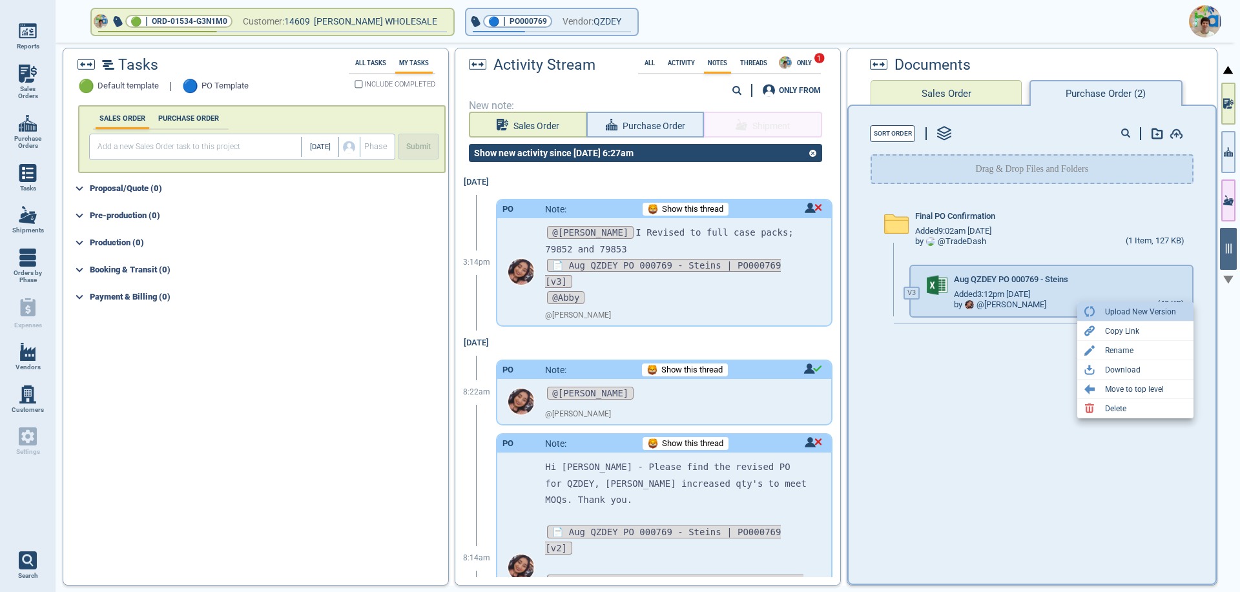
click at [1148, 310] on div "Upload New Version" at bounding box center [1140, 312] width 71 height 16
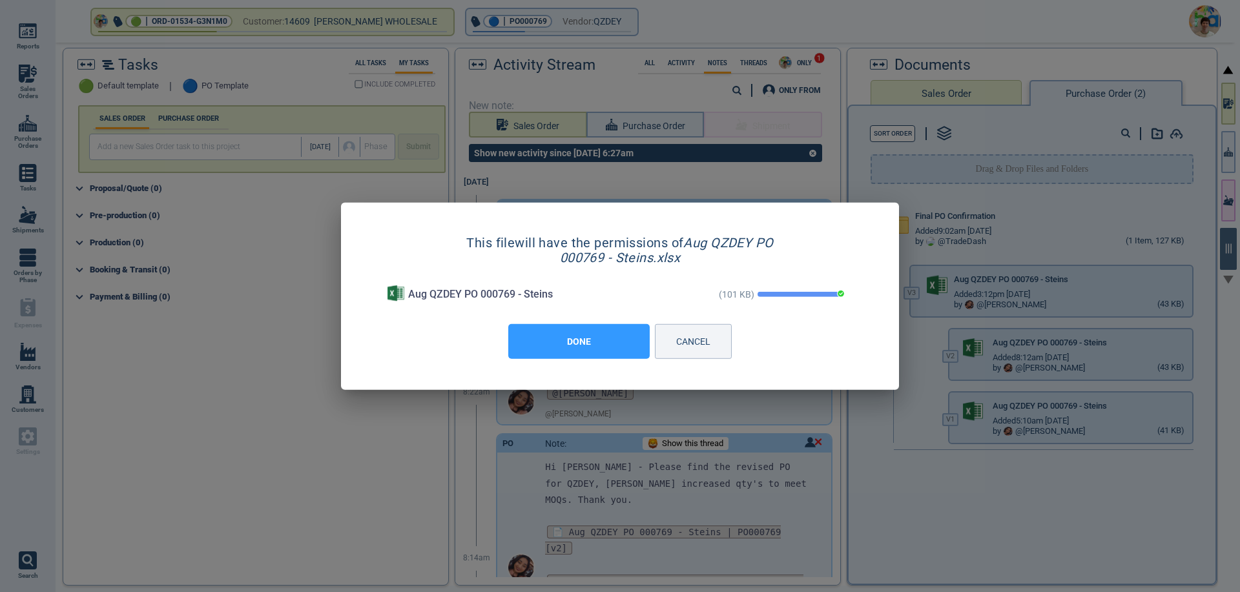
click at [582, 353] on button "DONE" at bounding box center [578, 341] width 141 height 35
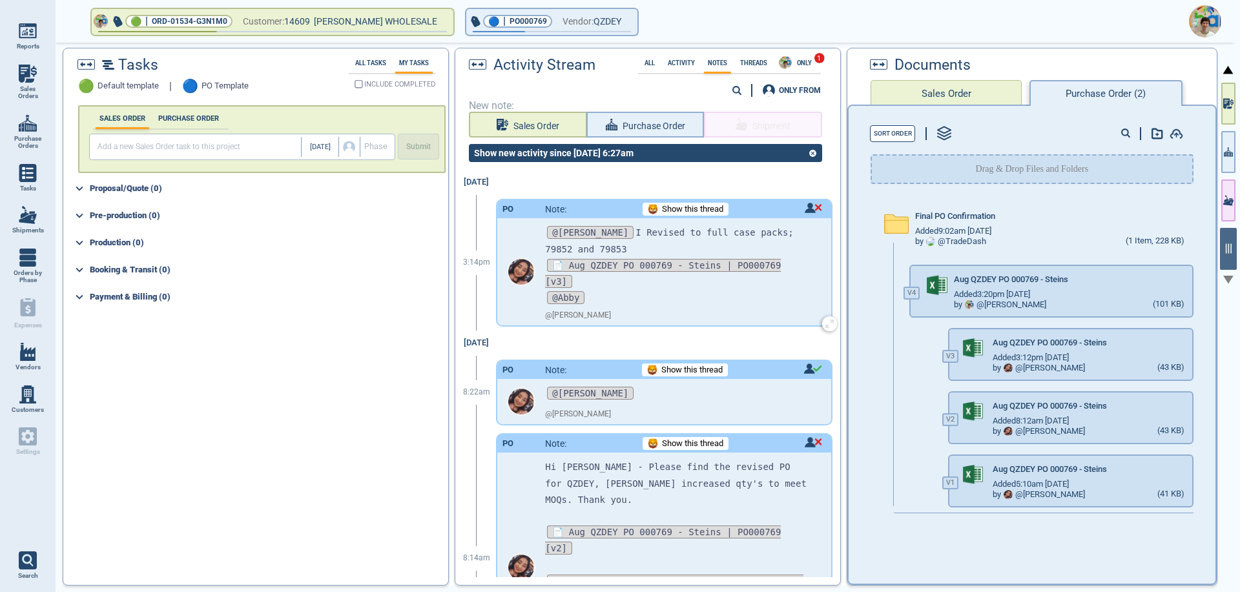
click at [696, 202] on div "PO Note: Show this thread" at bounding box center [663, 209] width 333 height 18
click at [692, 208] on span "Show this thread" at bounding box center [692, 210] width 61 height 10
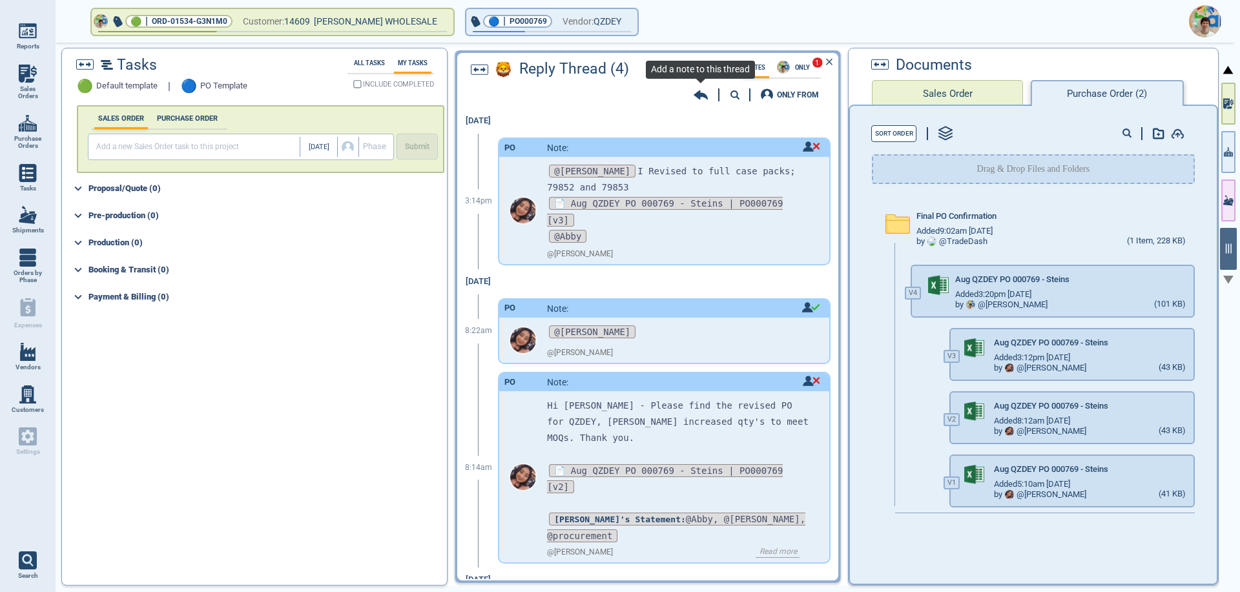
click at [702, 96] on icon at bounding box center [701, 95] width 14 height 10
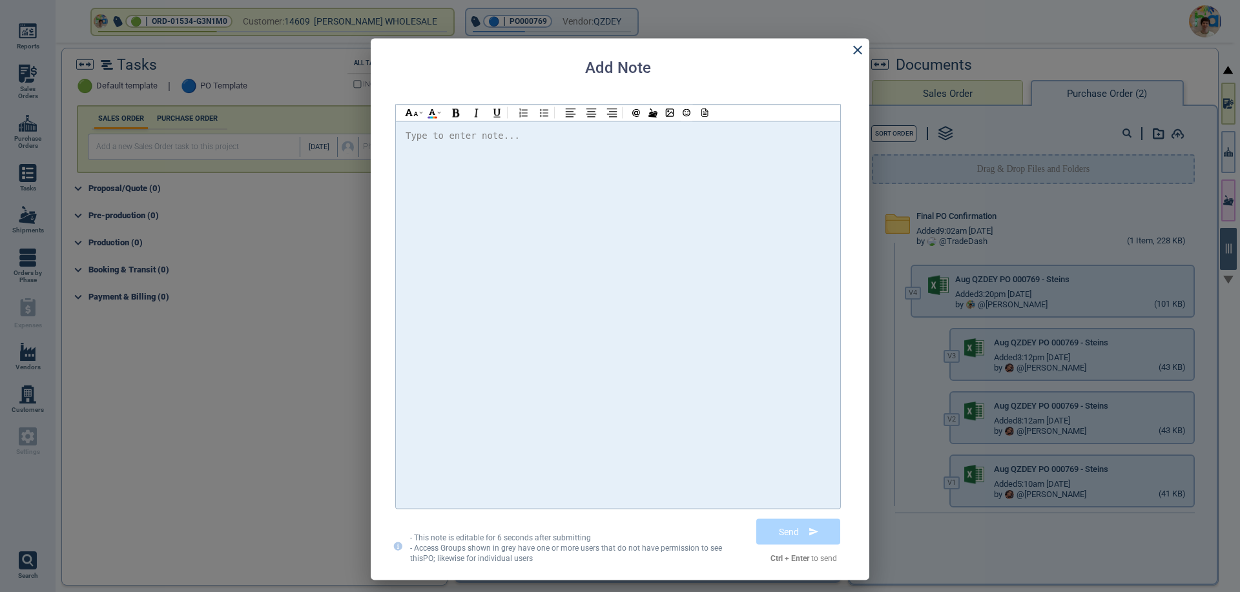
click at [432, 144] on div at bounding box center [618, 314] width 425 height 375
click at [704, 116] on icon at bounding box center [704, 113] width 12 height 9
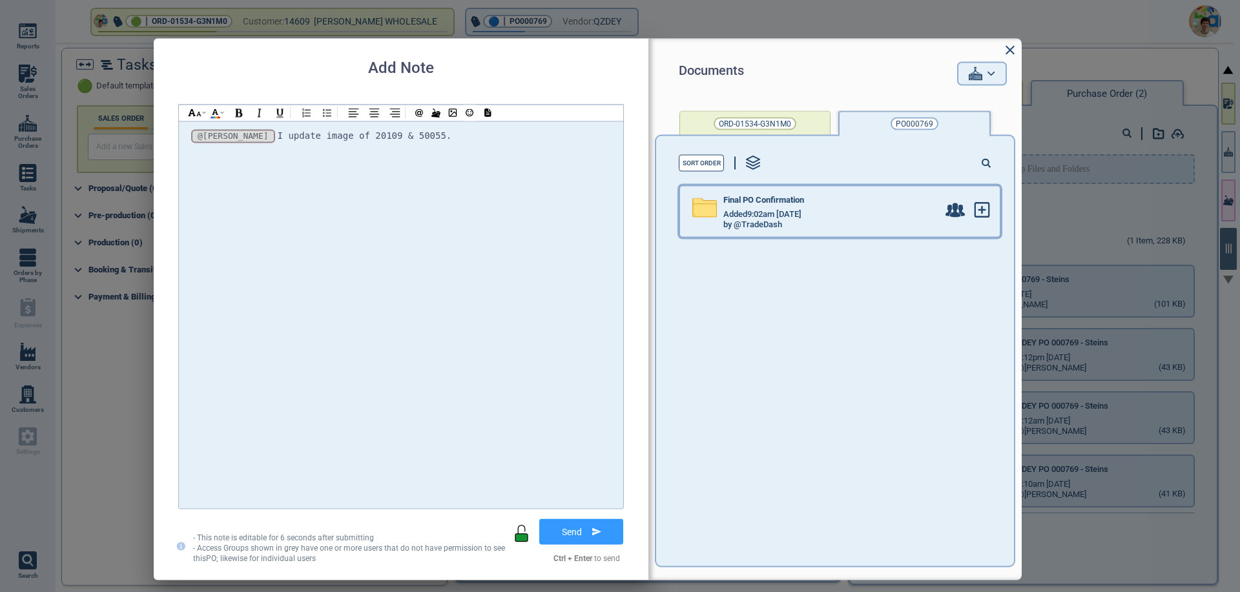
click at [802, 215] on span "Added 9:02am [DATE]" at bounding box center [763, 215] width 78 height 10
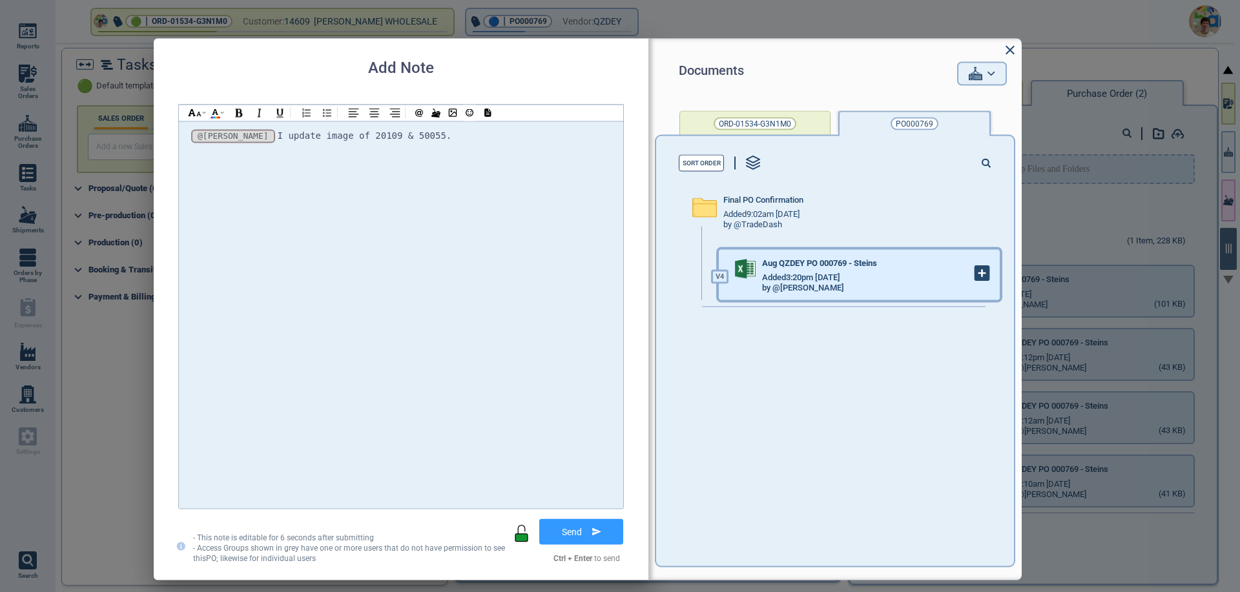
click at [983, 276] on icon at bounding box center [983, 274] width 0 height 6
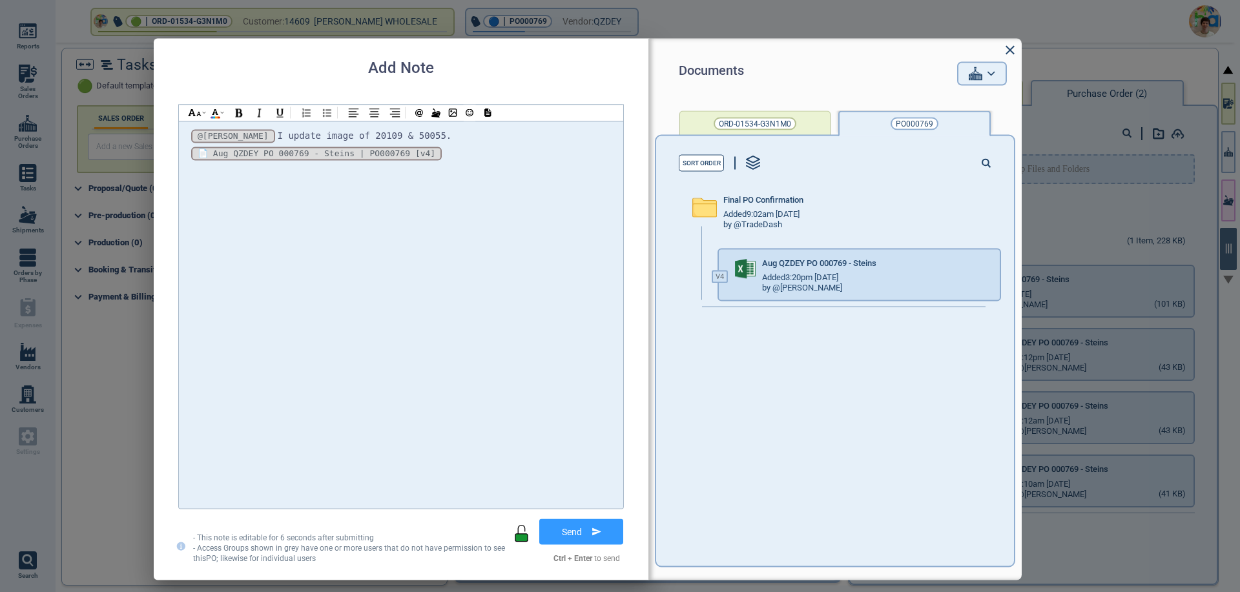
click at [400, 138] on div "@[PERSON_NAME] @[PERSON_NAME] @[PERSON_NAME] I update image of 20109 & 50055. *…" at bounding box center [401, 144] width 425 height 35
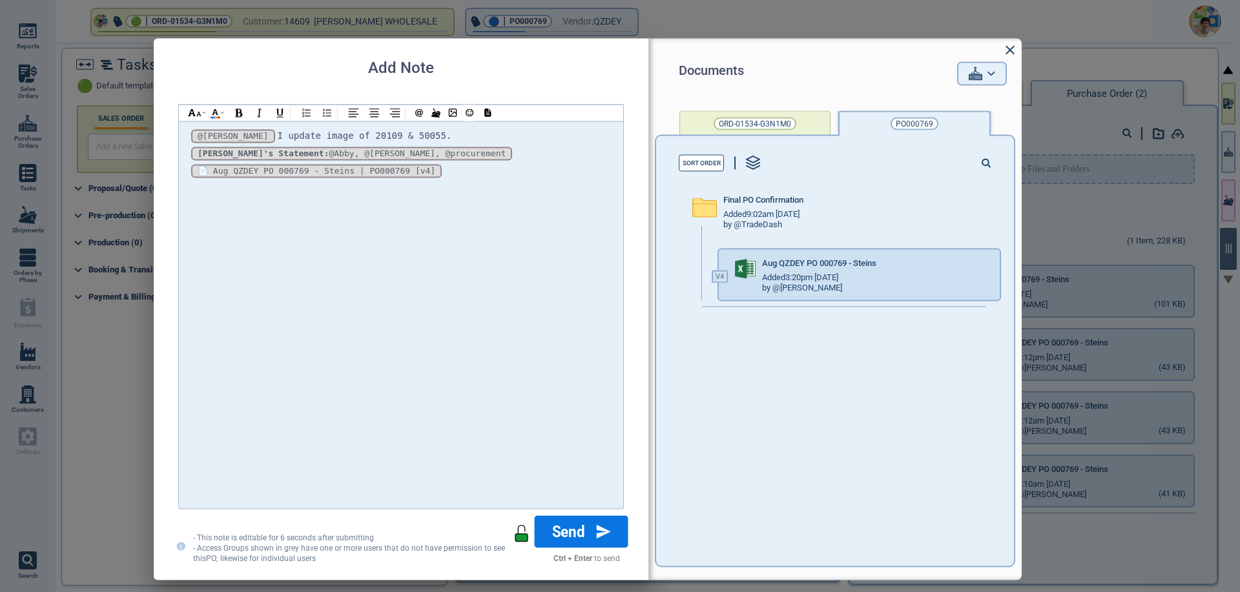
click at [573, 533] on button "Send" at bounding box center [582, 532] width 94 height 32
